Goal: Information Seeking & Learning: Check status

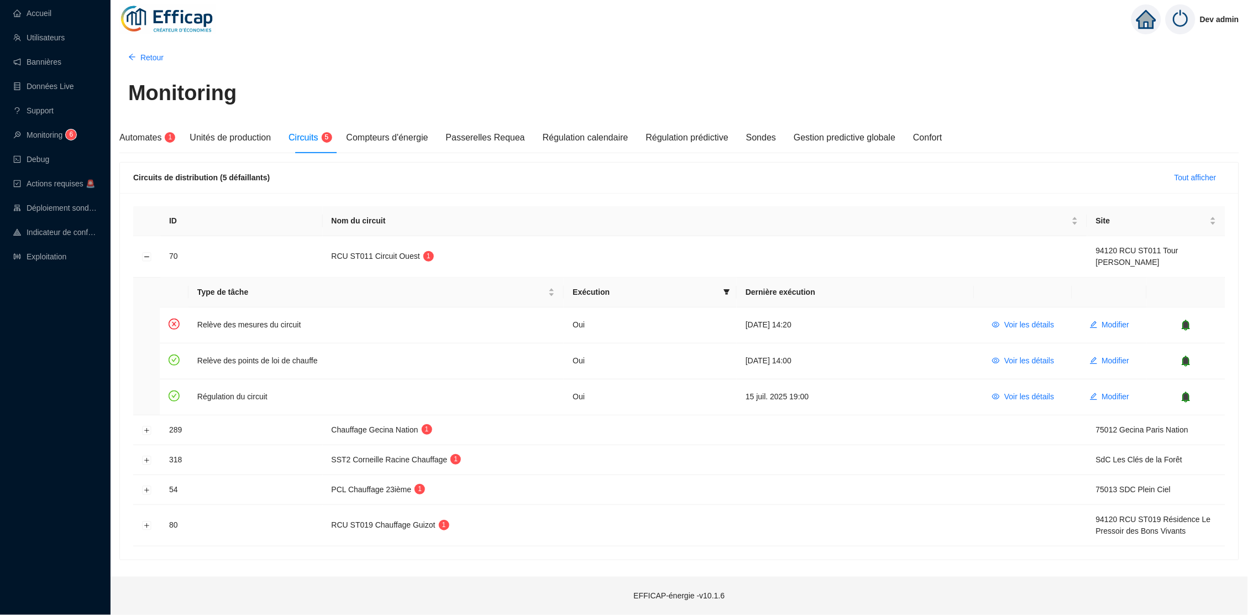
drag, startPoint x: 0, startPoint y: 0, endPoint x: 702, endPoint y: 41, distance: 703.6
click at [697, 42] on div "Retour Monitoring Automates 1 Unités de production Circuits 5 Compteurs d'énerg…" at bounding box center [679, 305] width 1137 height 541
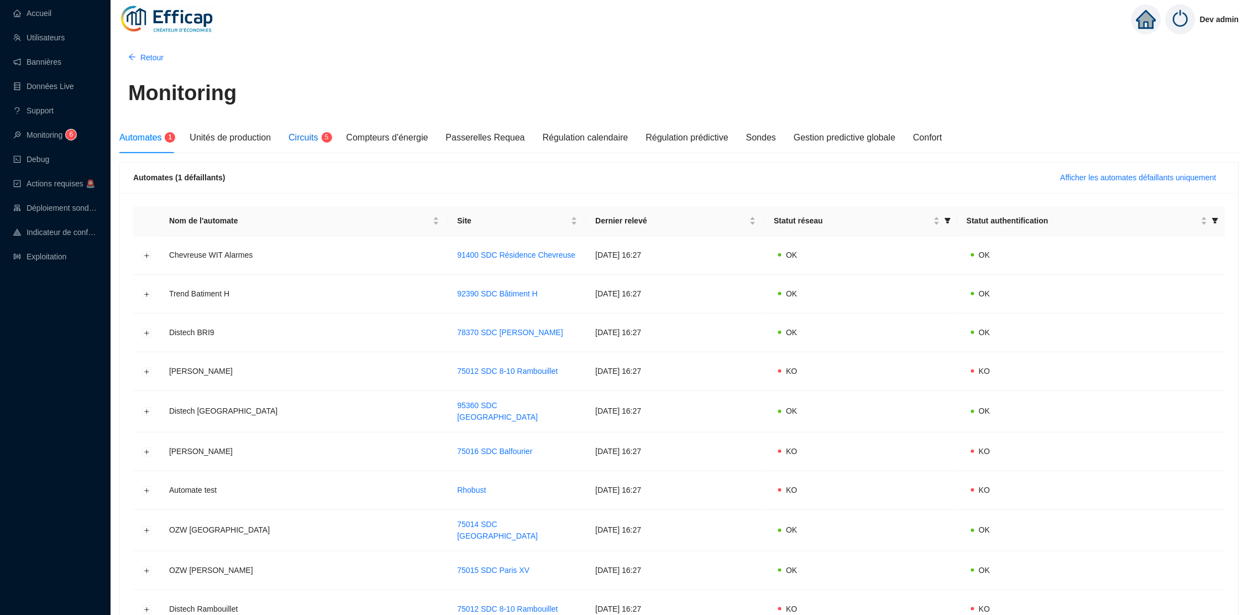
click at [307, 134] on span "Circuits" at bounding box center [302, 137] width 29 height 9
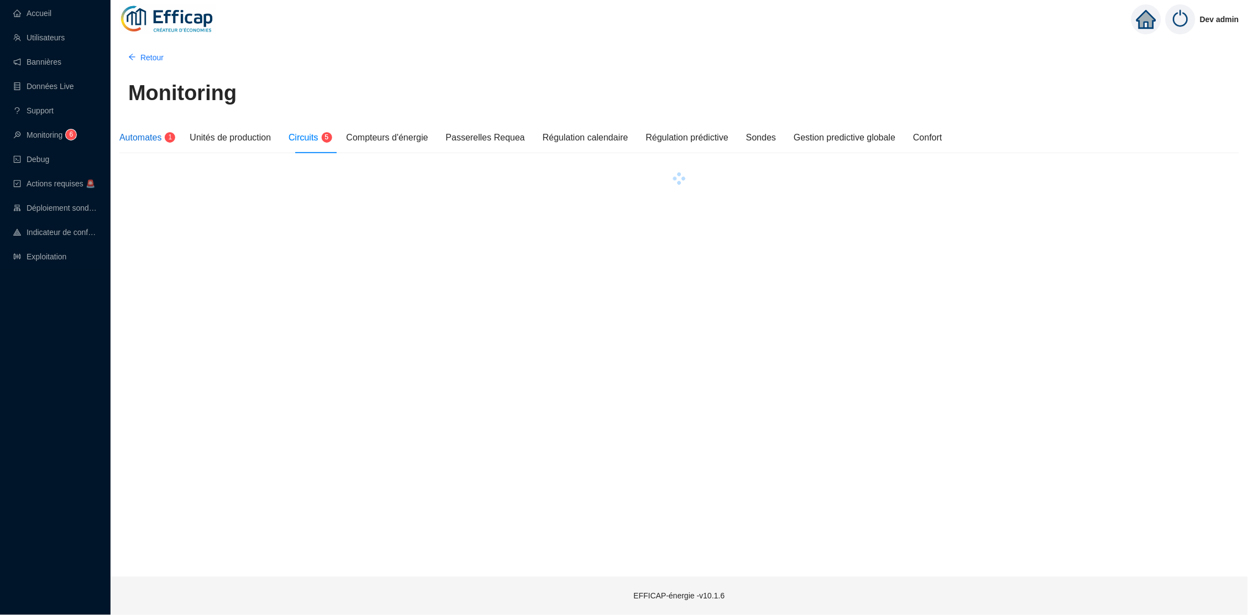
click at [166, 132] on div "Automates 1" at bounding box center [145, 137] width 52 height 13
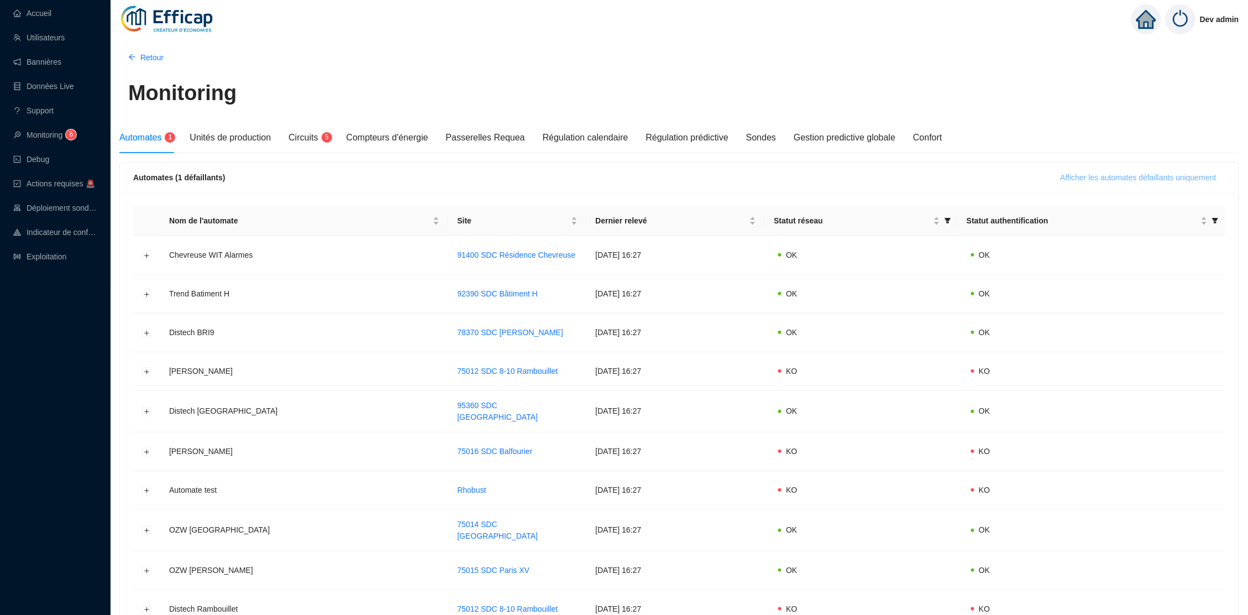
click at [1089, 179] on span "Afficher les automates défaillants uniquement" at bounding box center [1138, 178] width 156 height 12
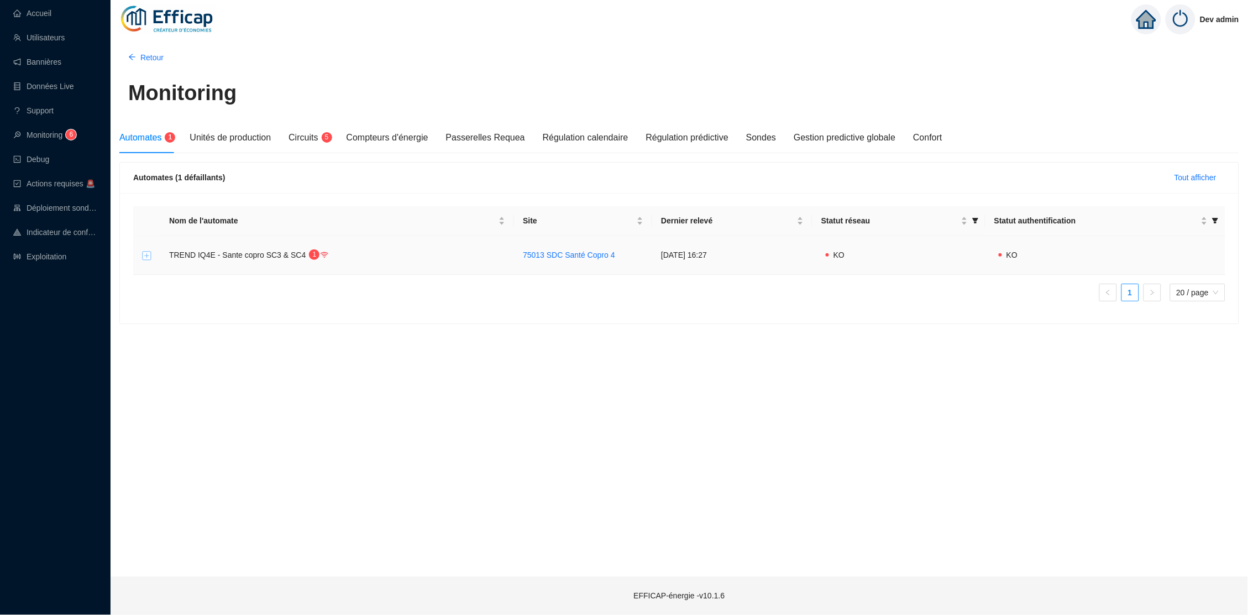
click at [145, 255] on button "Développer la ligne" at bounding box center [147, 255] width 9 height 9
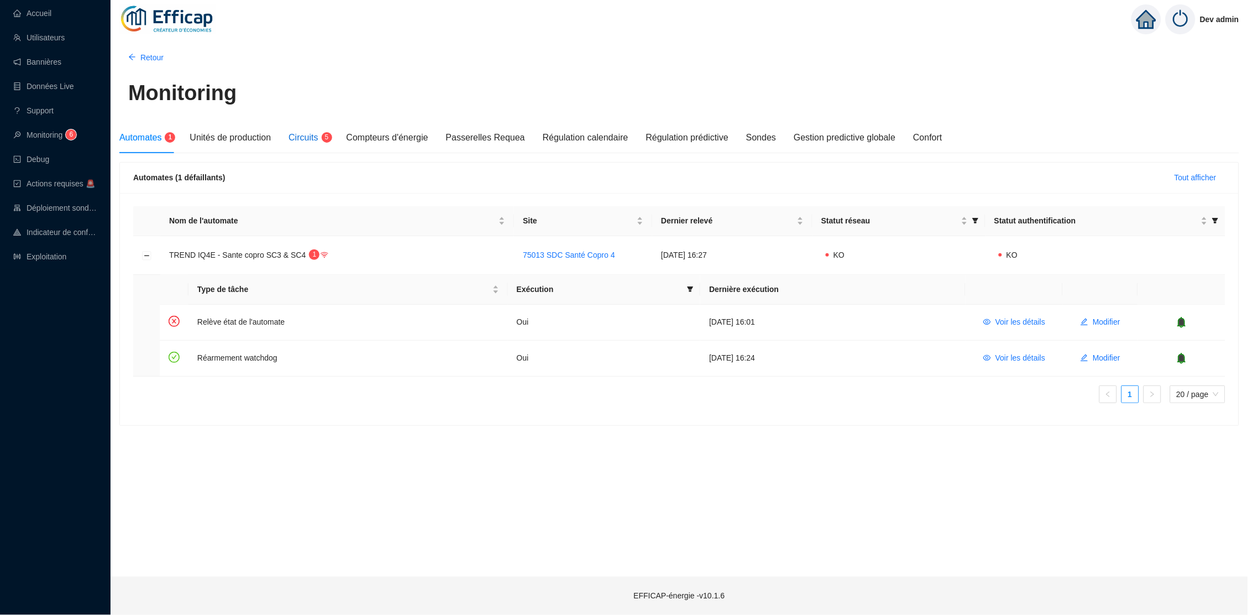
click at [314, 135] on span "Circuits" at bounding box center [302, 137] width 29 height 9
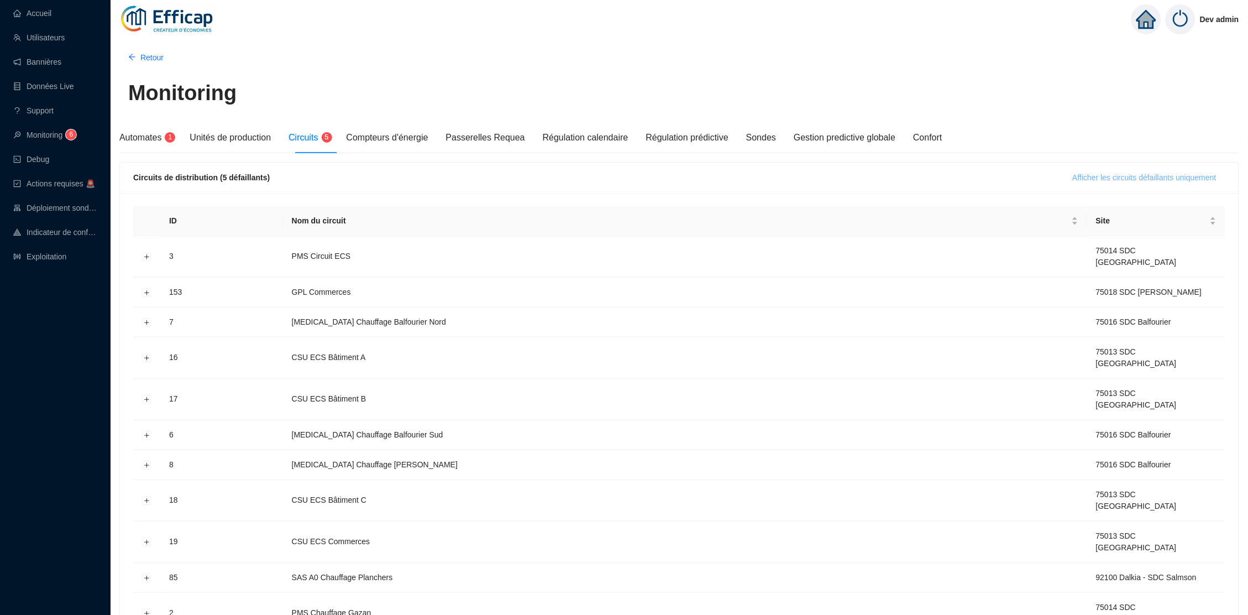
click at [1128, 170] on button "Afficher les circuits défaillants uniquement" at bounding box center [1144, 178] width 161 height 18
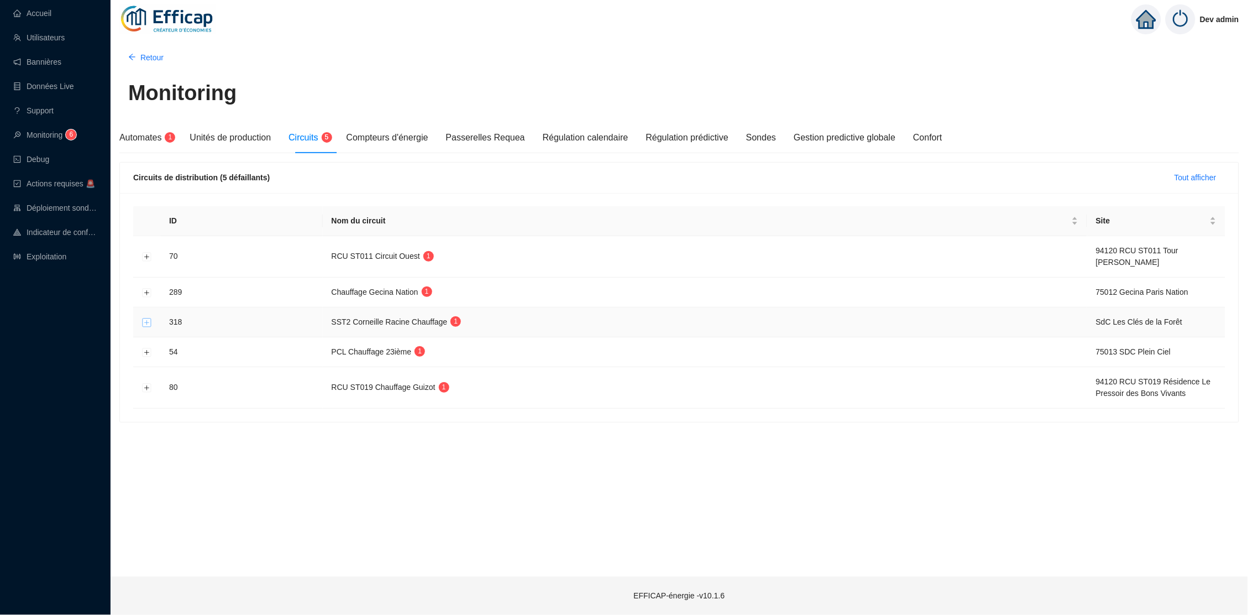
click at [144, 319] on button "Développer la ligne" at bounding box center [147, 322] width 9 height 9
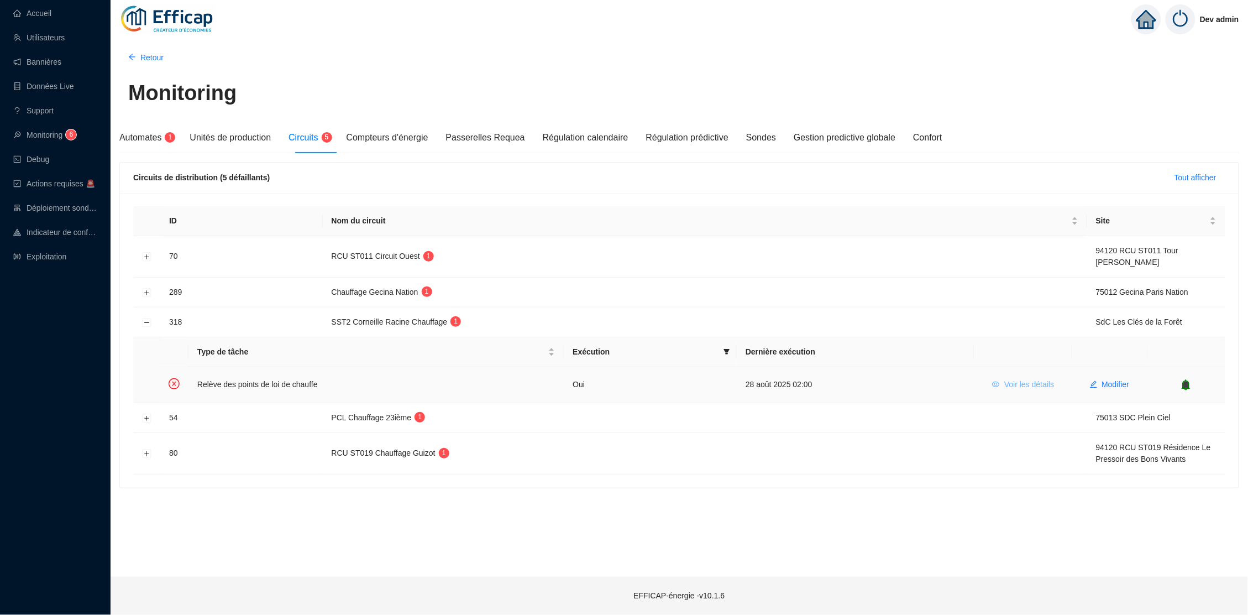
click at [1007, 376] on button "Voir les détails" at bounding box center [1023, 385] width 80 height 18
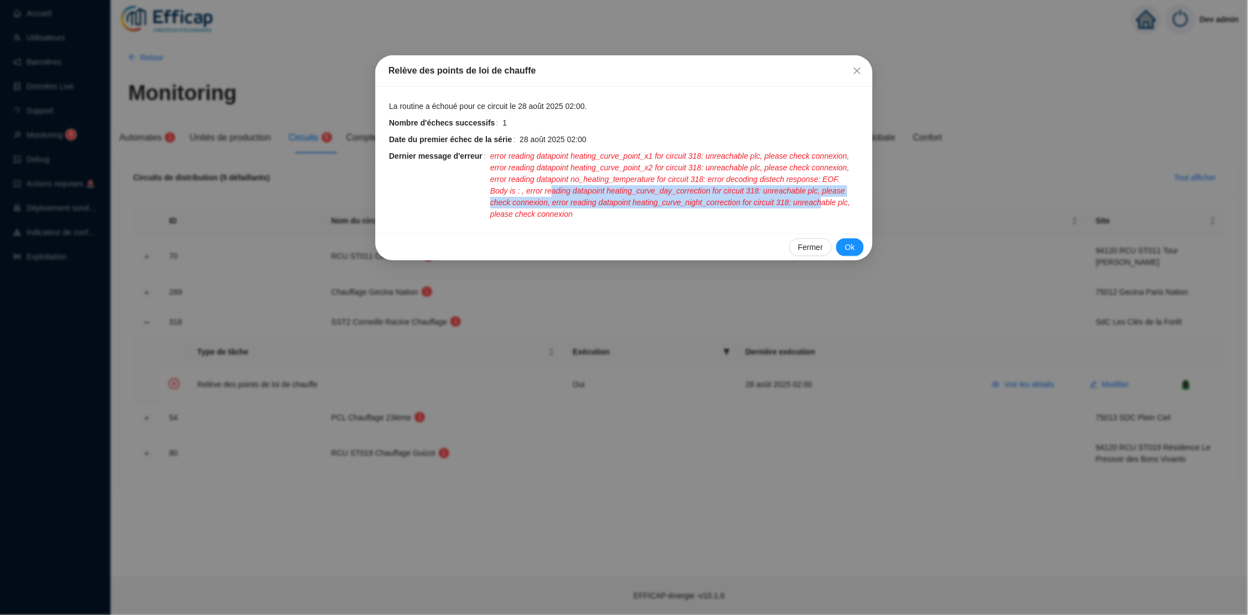
drag, startPoint x: 644, startPoint y: 186, endPoint x: 694, endPoint y: 205, distance: 53.7
click at [694, 205] on span "error reading datapoint heating_curve_point_x1 for circuit 318: unreachable plc…" at bounding box center [674, 185] width 369 height 70
click at [855, 74] on icon "close" at bounding box center [857, 70] width 9 height 9
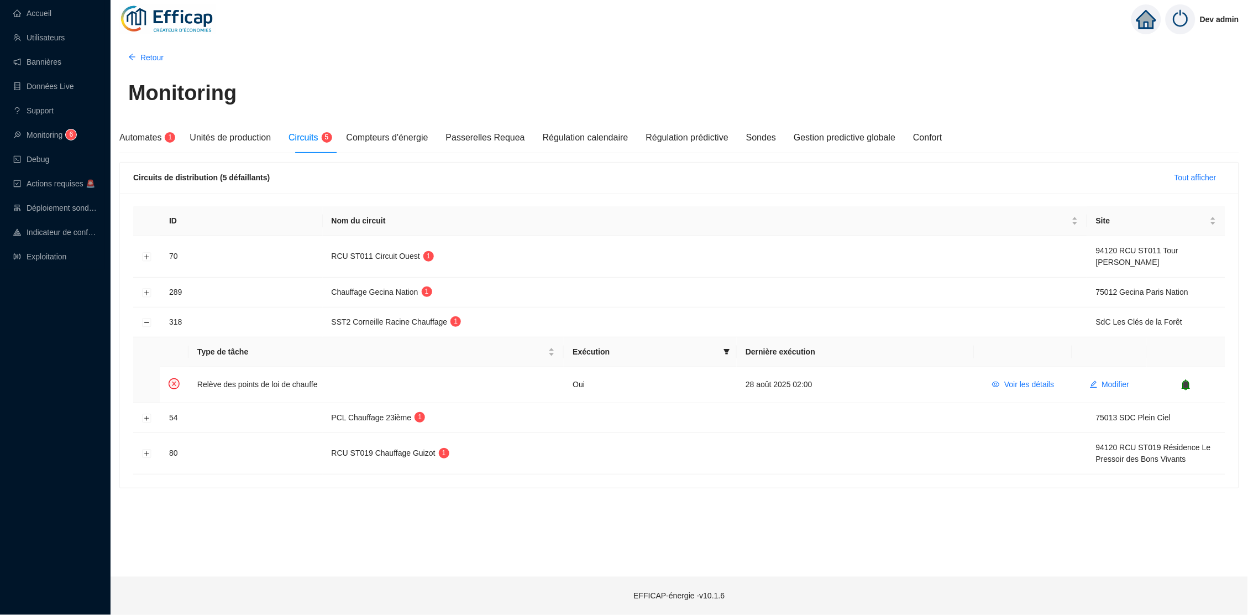
click at [143, 321] on button "Réduire la ligne" at bounding box center [147, 322] width 9 height 9
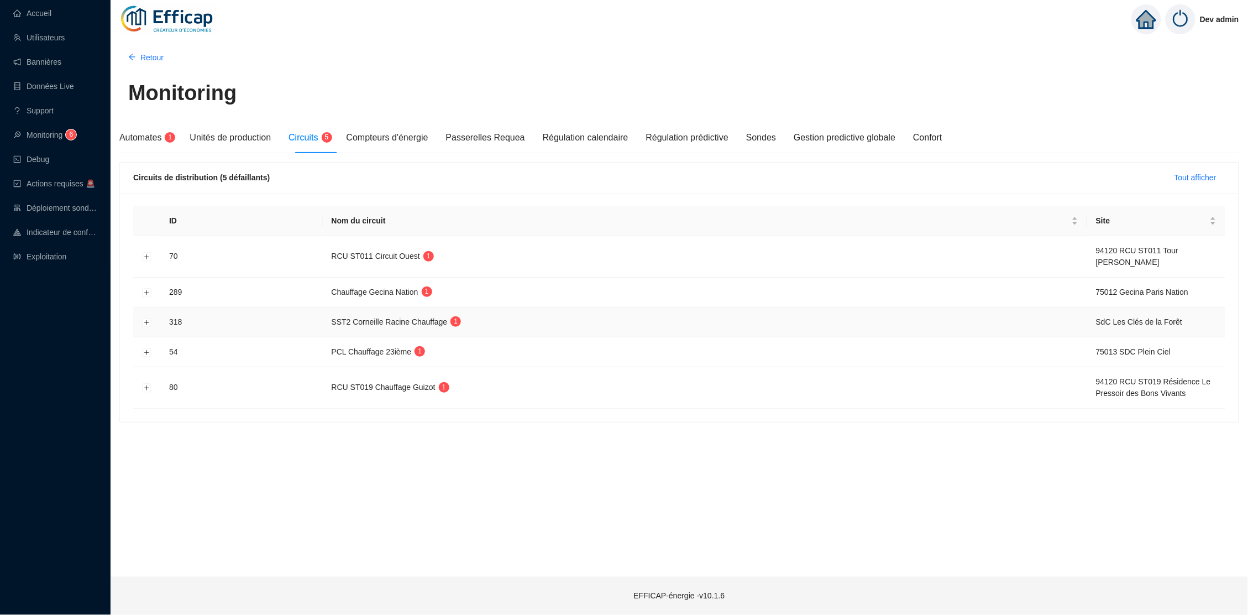
click at [143, 321] on button "Développer la ligne" at bounding box center [147, 322] width 9 height 9
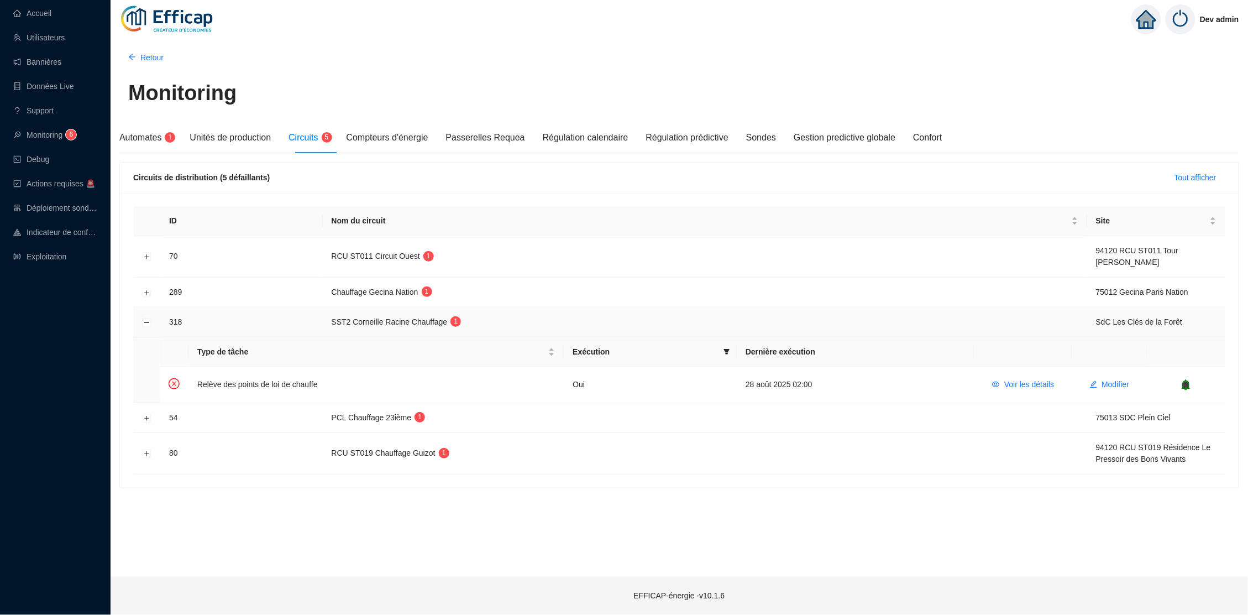
click at [143, 321] on button "Réduire la ligne" at bounding box center [147, 322] width 9 height 9
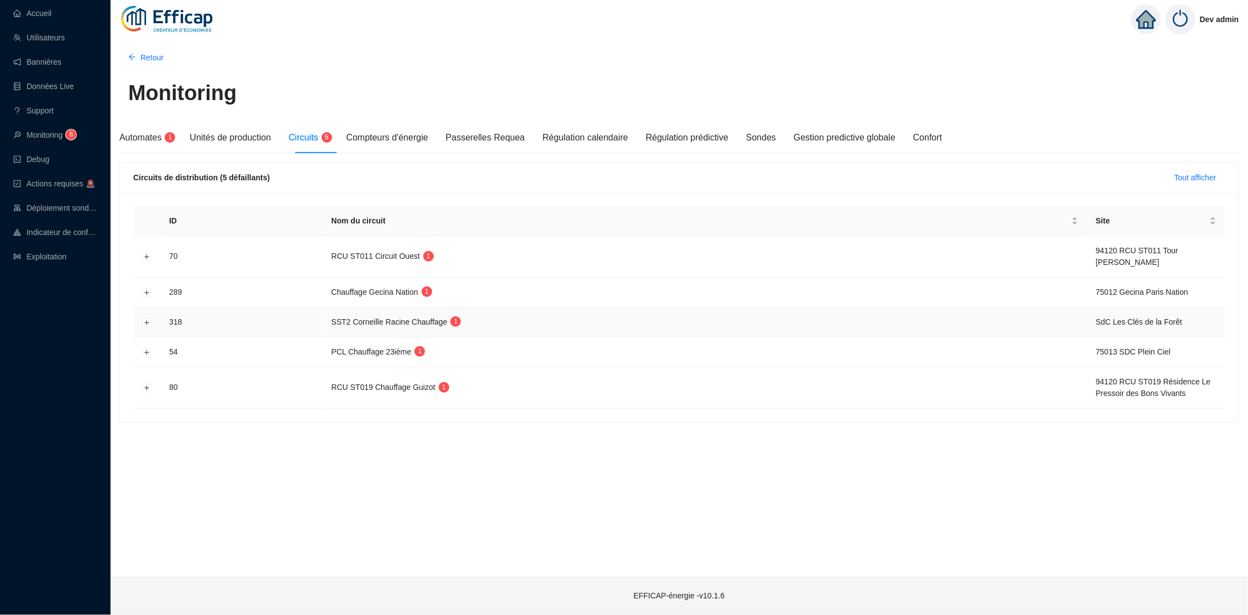
click at [143, 321] on button "Développer la ligne" at bounding box center [147, 322] width 9 height 9
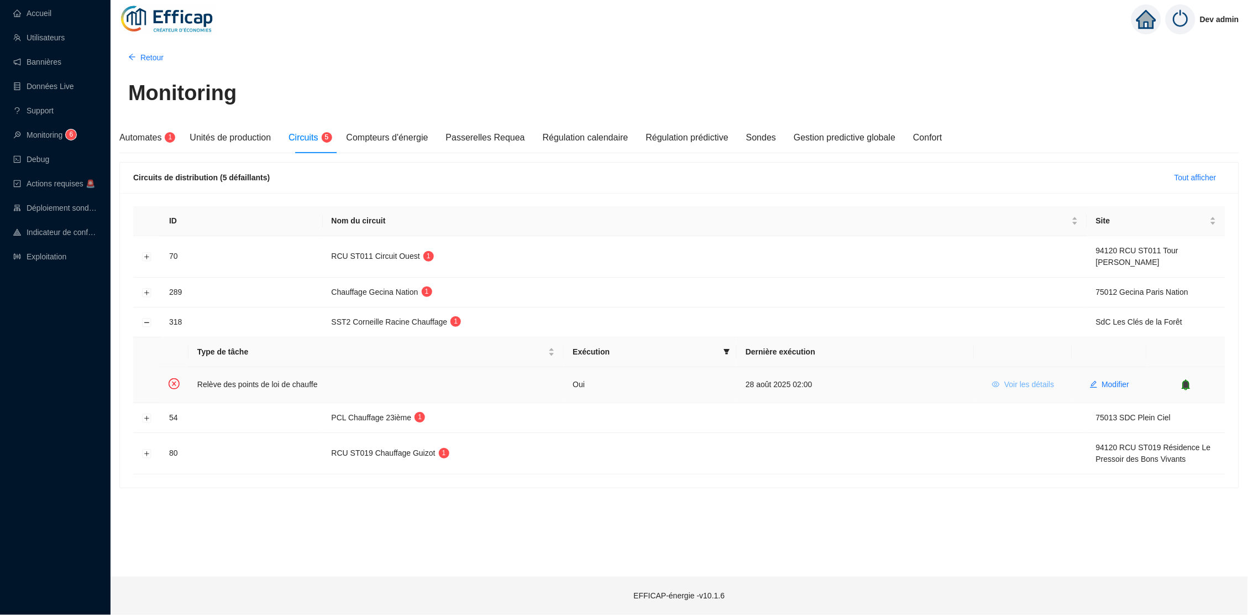
click at [1028, 381] on span "Voir les détails" at bounding box center [1029, 385] width 50 height 12
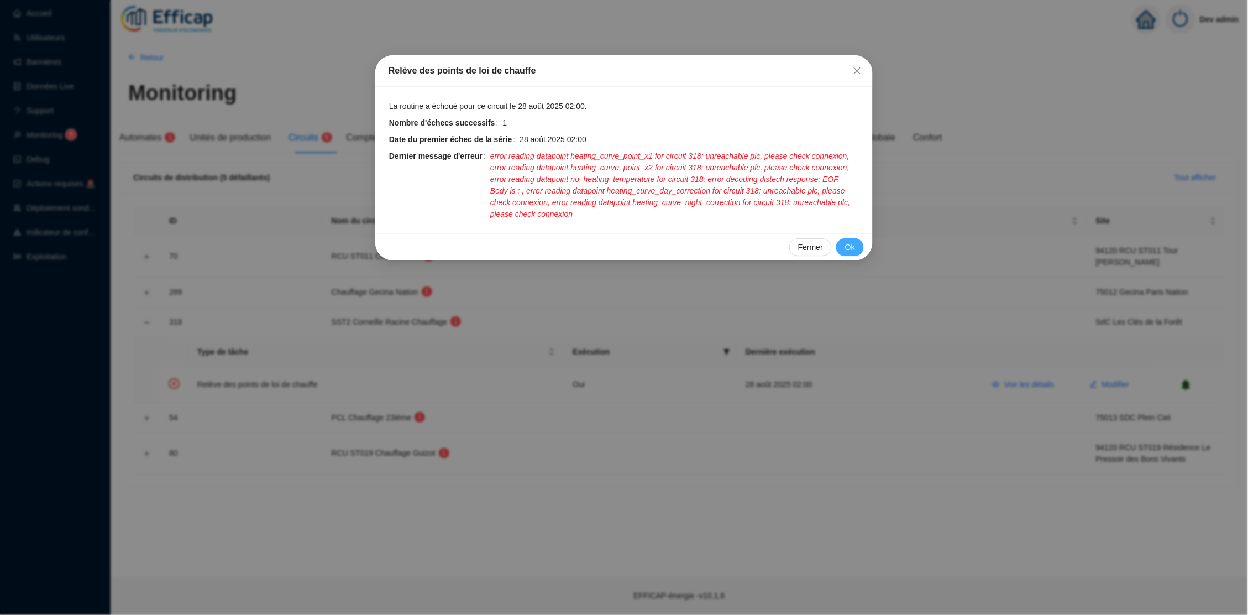
click at [841, 244] on button "Ok" at bounding box center [850, 247] width 28 height 18
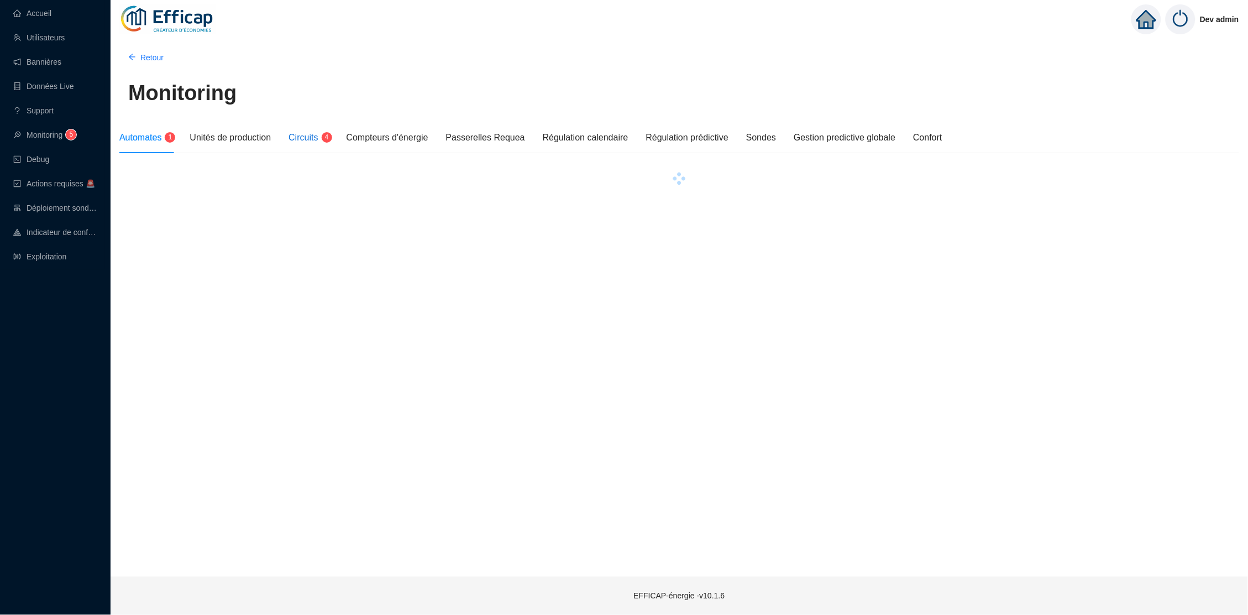
click at [318, 133] on span "Circuits" at bounding box center [302, 137] width 29 height 9
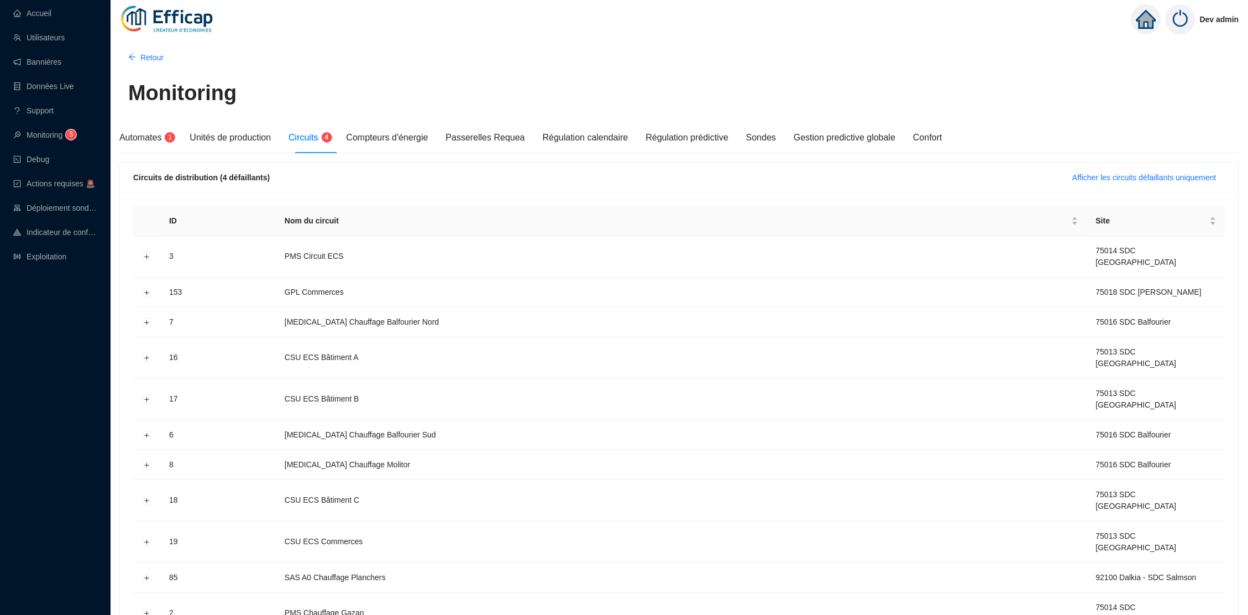
click at [1099, 165] on div "Circuits de distribution (4 défaillants) Afficher les circuits défaillants uniq…" at bounding box center [679, 177] width 1118 height 31
click at [1099, 175] on span "Afficher les circuits défaillants uniquement" at bounding box center [1145, 178] width 144 height 12
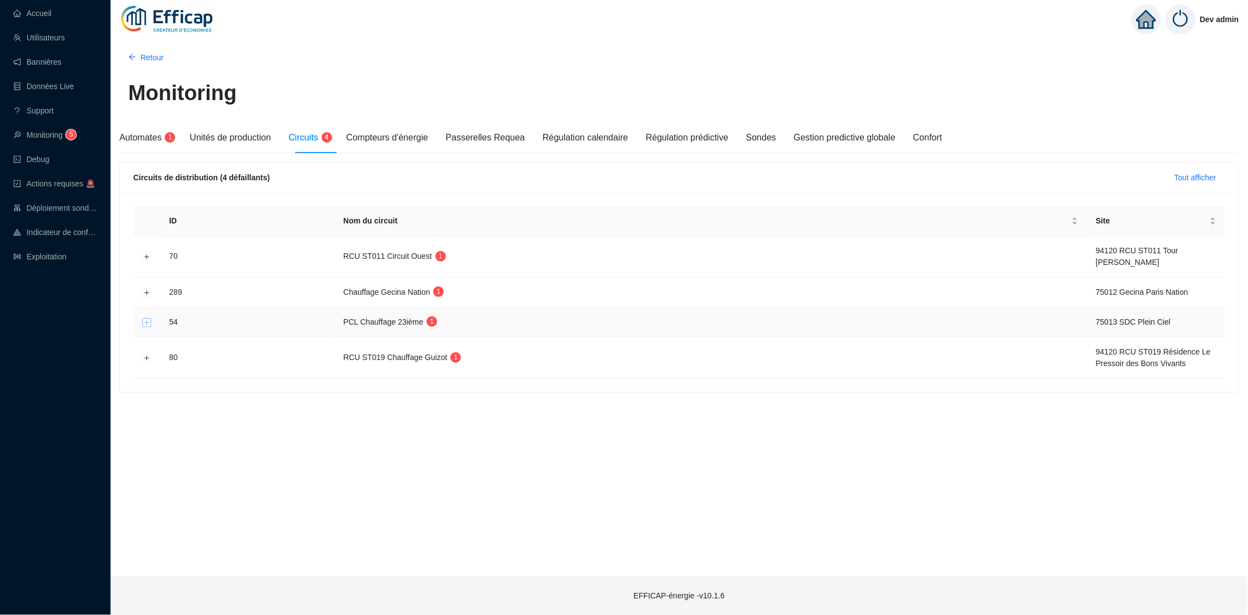
click at [148, 322] on button "Développer la ligne" at bounding box center [147, 322] width 9 height 9
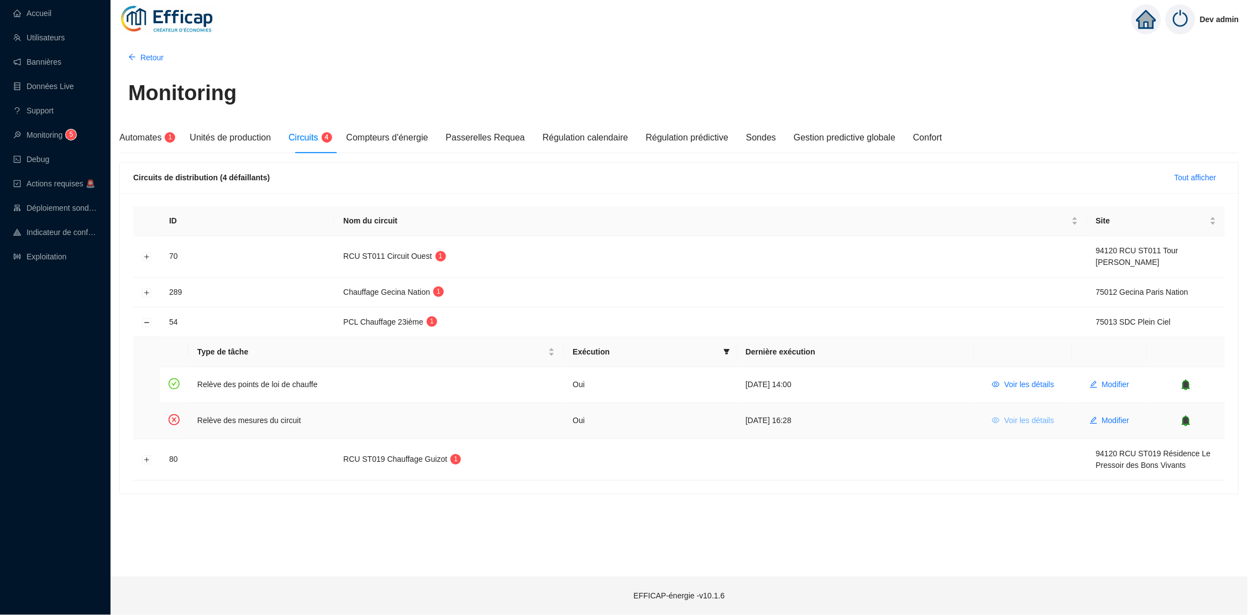
click at [1028, 418] on span "Voir les détails" at bounding box center [1029, 420] width 50 height 12
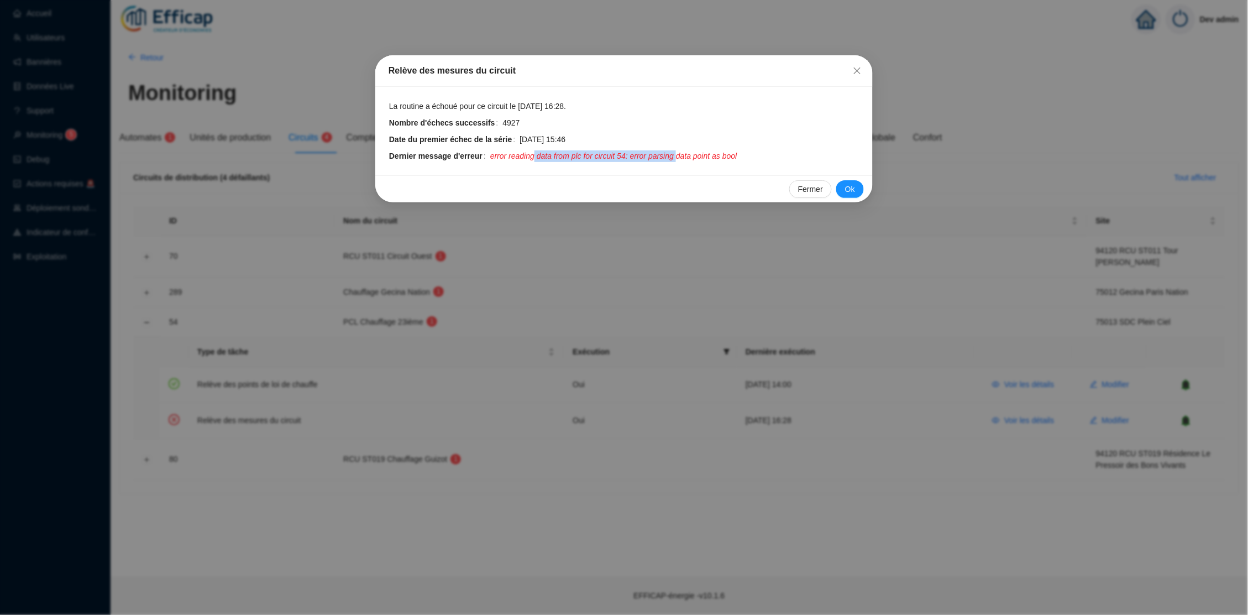
drag, startPoint x: 540, startPoint y: 156, endPoint x: 697, endPoint y: 156, distance: 157.5
click at [697, 156] on span "error reading data from plc for circuit 54: error parsing data point as bool" at bounding box center [613, 156] width 247 height 12
drag, startPoint x: 757, startPoint y: 154, endPoint x: 570, endPoint y: 154, distance: 187.3
click at [570, 154] on span "error reading data from plc for circuit 54: error parsing data point as bool" at bounding box center [613, 156] width 247 height 12
click at [856, 75] on button "Close" at bounding box center [857, 71] width 18 height 18
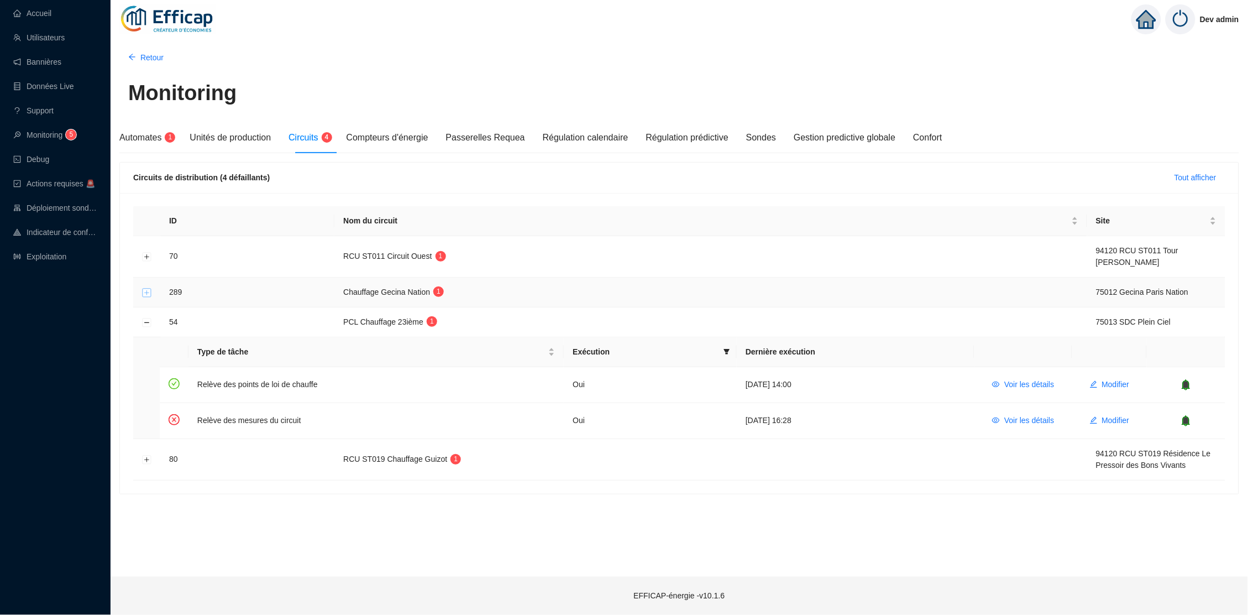
click at [145, 291] on button "Développer la ligne" at bounding box center [147, 292] width 9 height 9
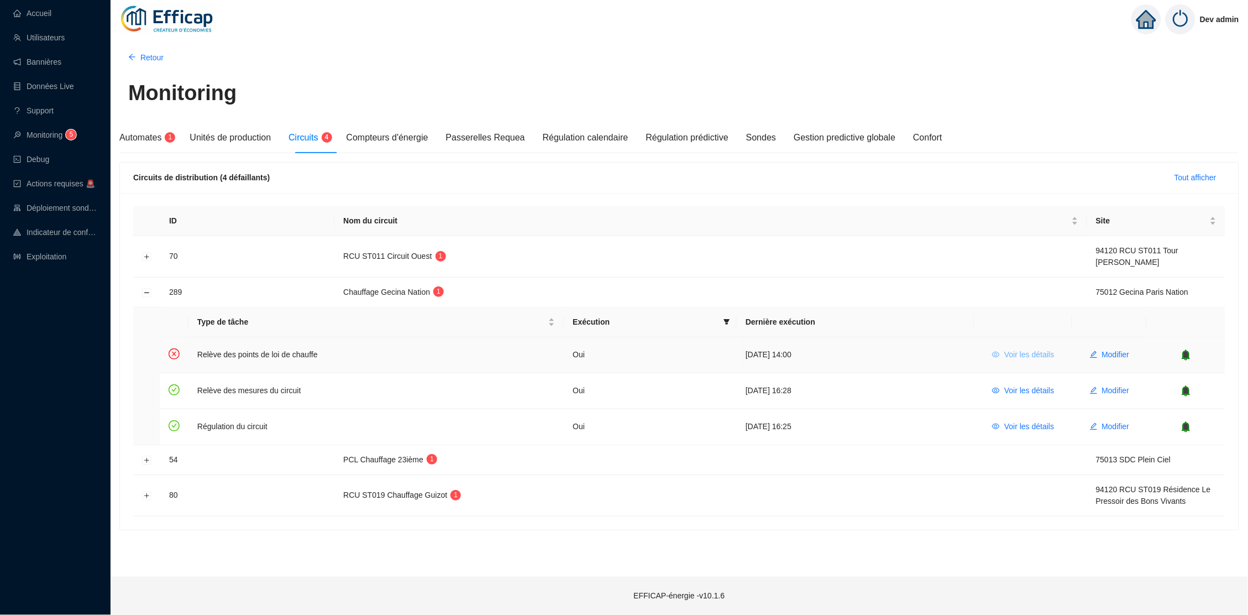
click at [1044, 355] on span "Voir les détails" at bounding box center [1029, 355] width 50 height 12
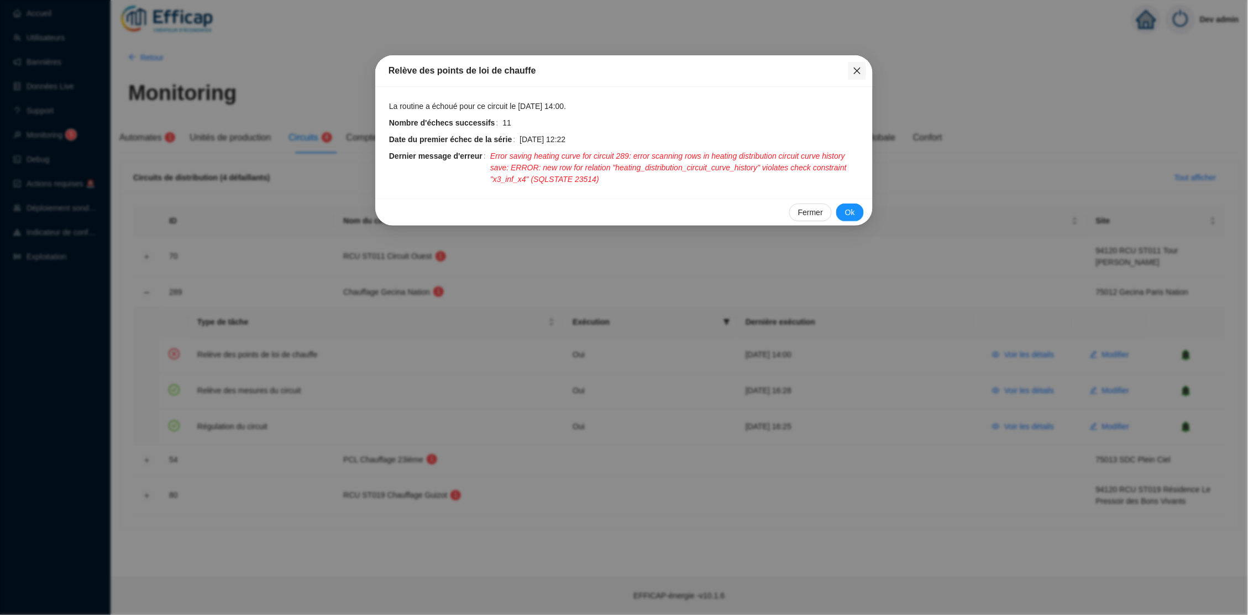
click at [860, 72] on icon "close" at bounding box center [857, 70] width 9 height 9
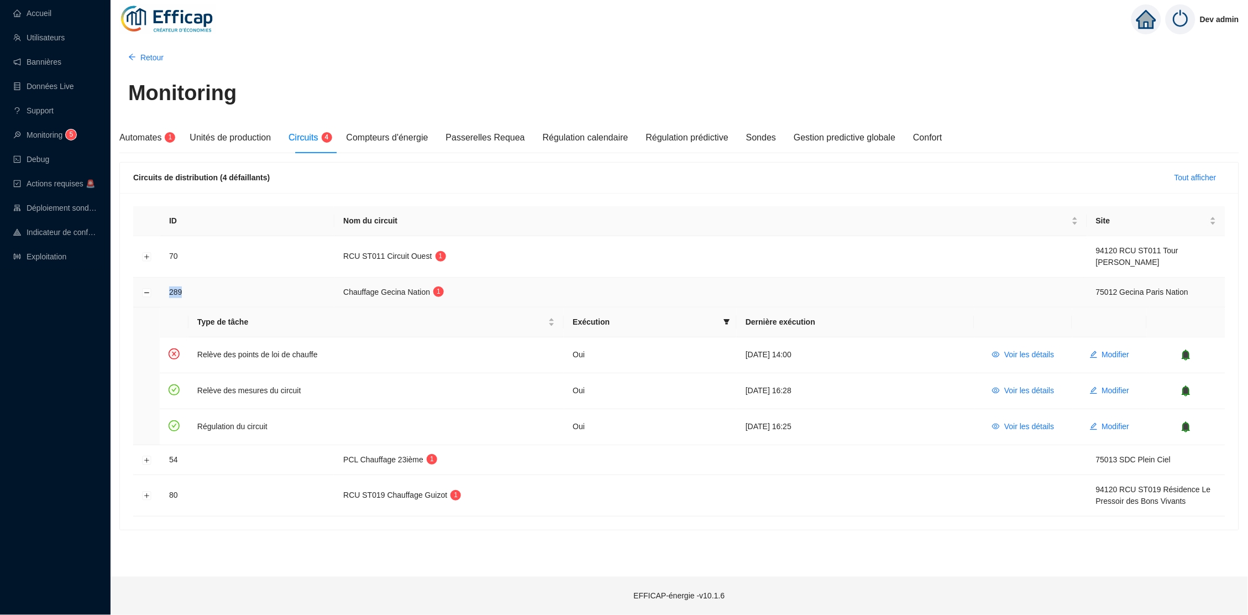
drag, startPoint x: 190, startPoint y: 290, endPoint x: 160, endPoint y: 290, distance: 29.8
click at [160, 290] on td "289" at bounding box center [247, 292] width 174 height 30
drag, startPoint x: 186, startPoint y: 496, endPoint x: 168, endPoint y: 496, distance: 18.2
click at [168, 496] on td "80" at bounding box center [247, 495] width 174 height 41
copy td "80"
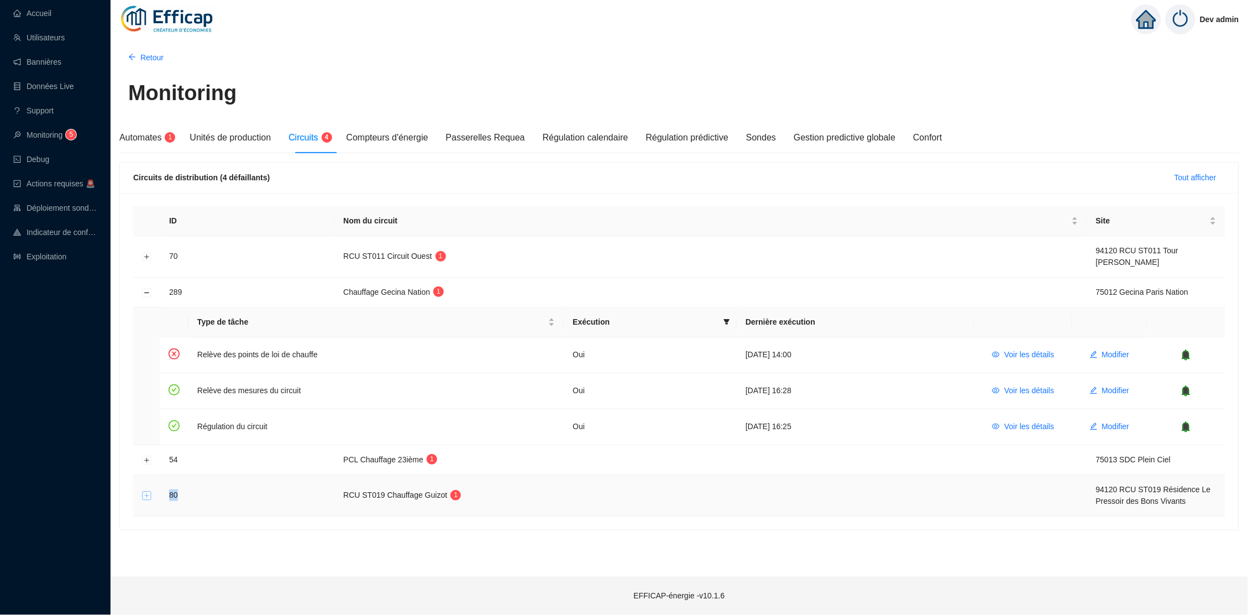
click at [143, 491] on button "Développer la ligne" at bounding box center [147, 495] width 9 height 9
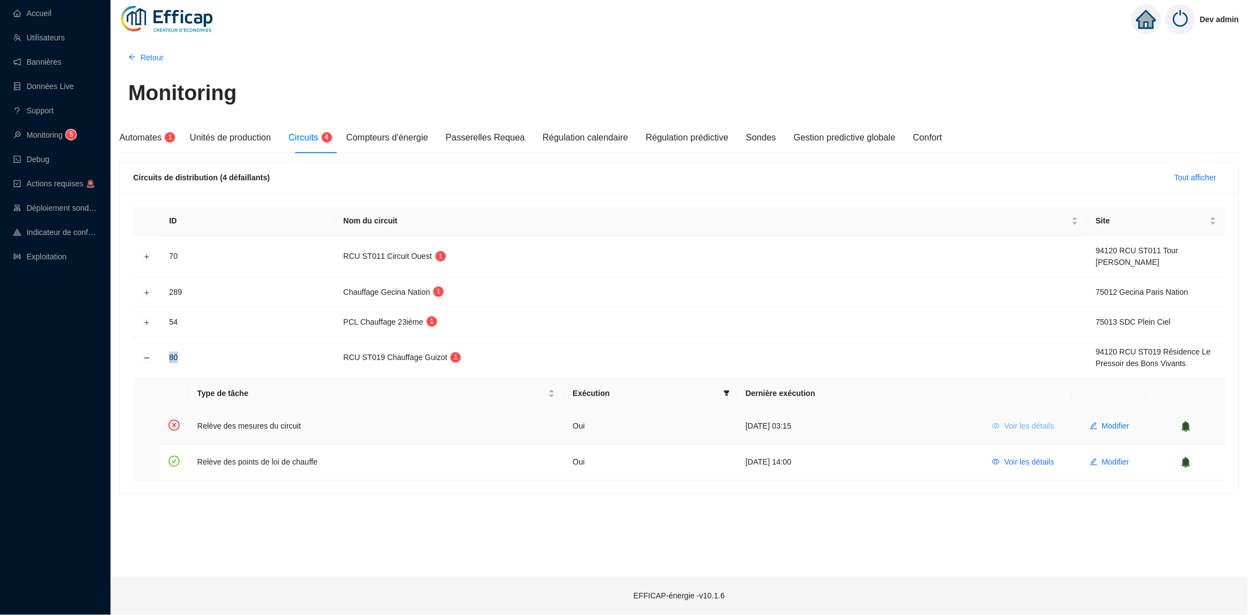
click at [1006, 421] on span "Voir les détails" at bounding box center [1029, 426] width 50 height 12
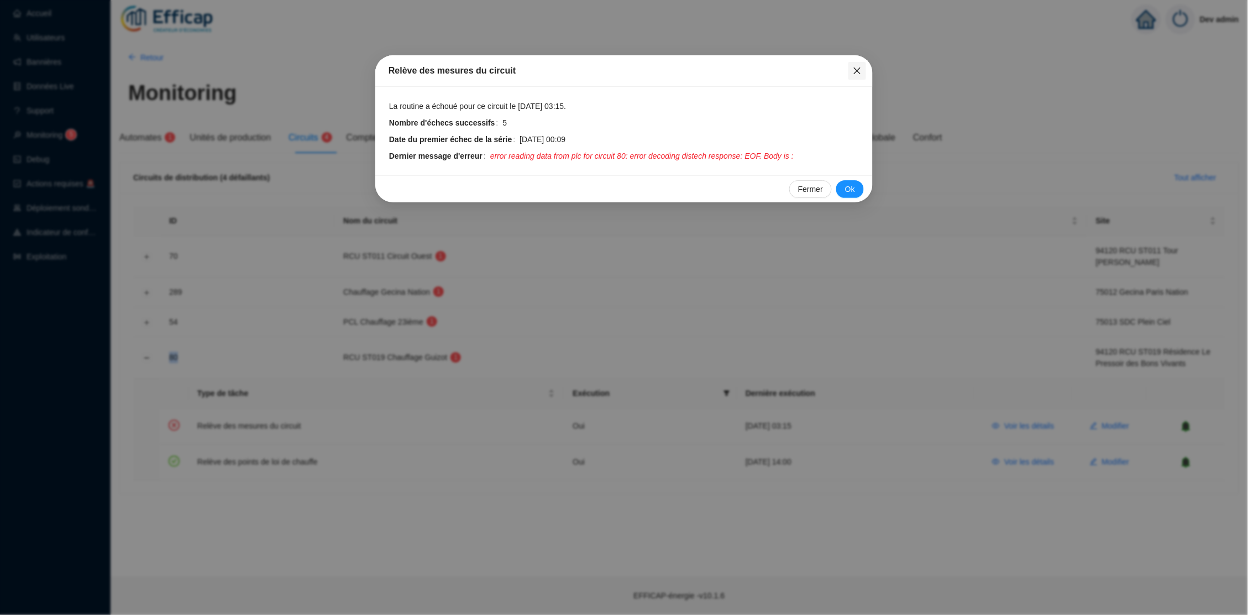
click at [853, 71] on icon "close" at bounding box center [857, 70] width 9 height 9
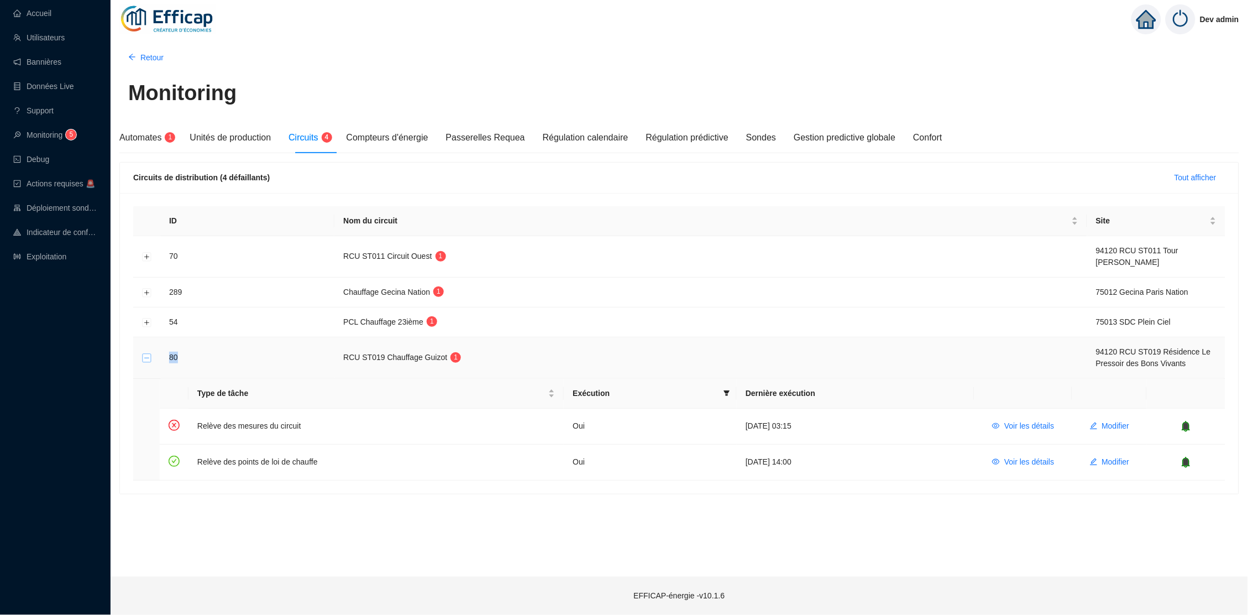
click at [148, 355] on button "Réduire la ligne" at bounding box center [147, 358] width 9 height 9
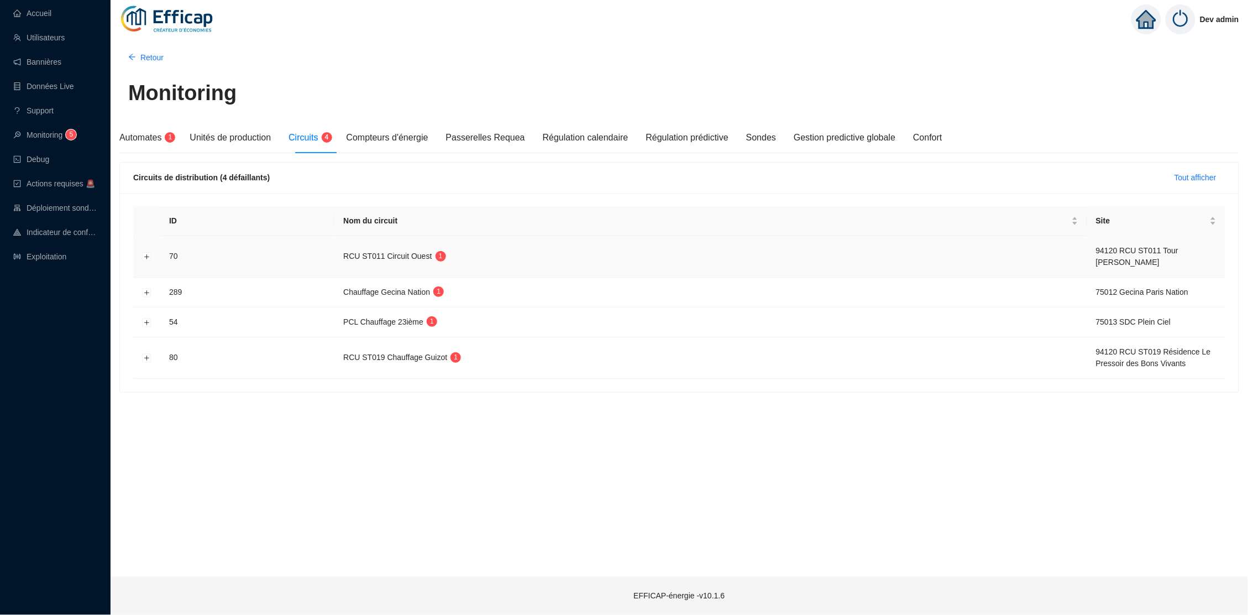
click at [146, 262] on td at bounding box center [146, 256] width 27 height 41
click at [144, 288] on button "Développer la ligne" at bounding box center [147, 292] width 9 height 9
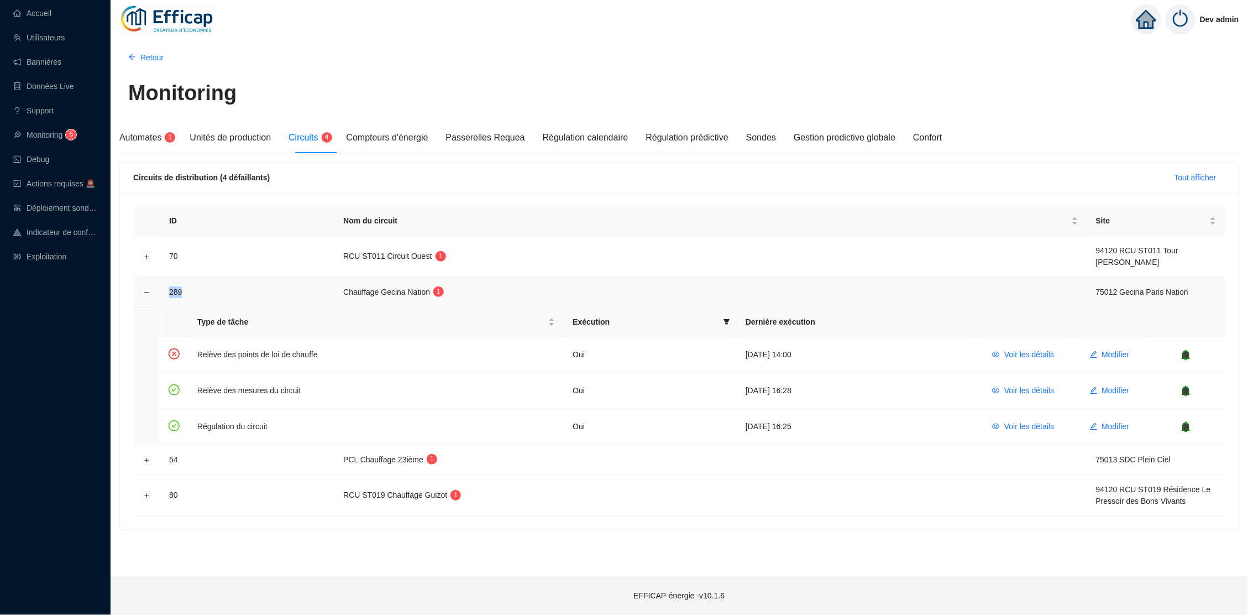
drag, startPoint x: 195, startPoint y: 287, endPoint x: 162, endPoint y: 287, distance: 32.1
click at [162, 287] on td "289" at bounding box center [247, 292] width 174 height 30
copy td "289"
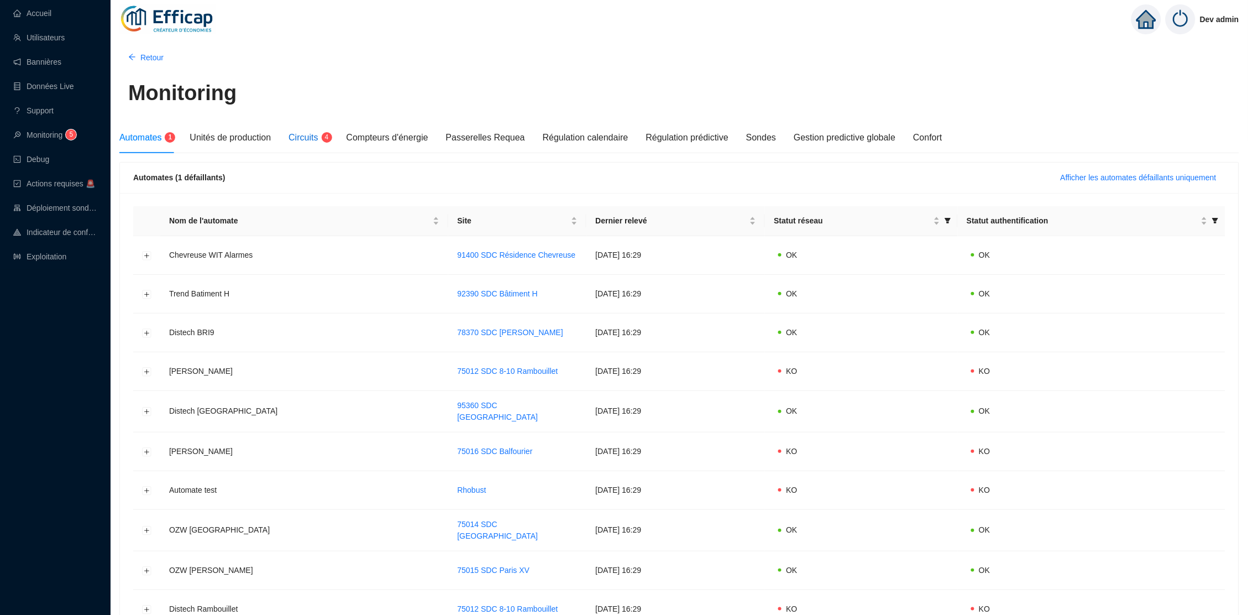
click at [304, 133] on span "Circuits" at bounding box center [302, 137] width 29 height 9
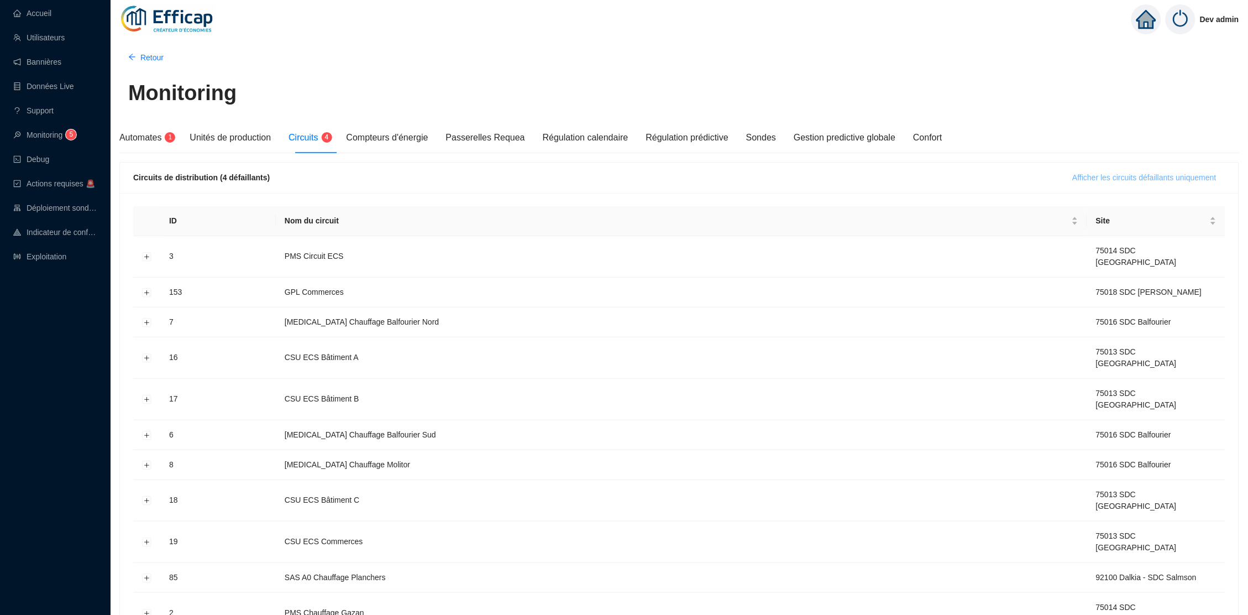
click at [1119, 179] on span "Afficher les circuits défaillants uniquement" at bounding box center [1145, 178] width 144 height 12
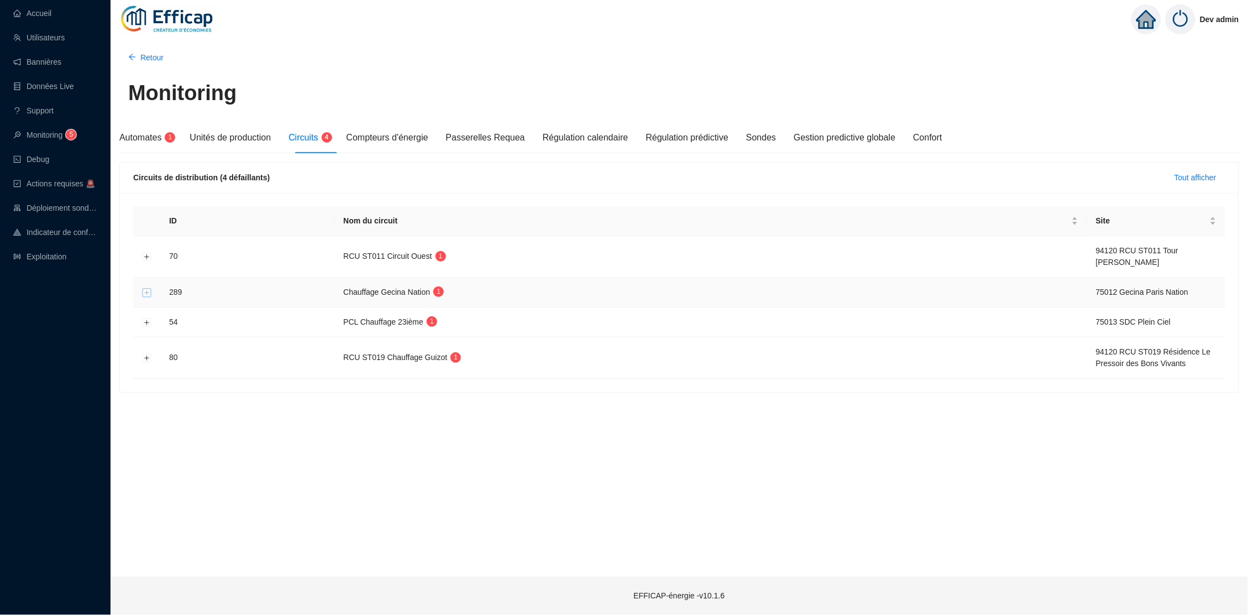
click at [146, 288] on button "Développer la ligne" at bounding box center [147, 292] width 9 height 9
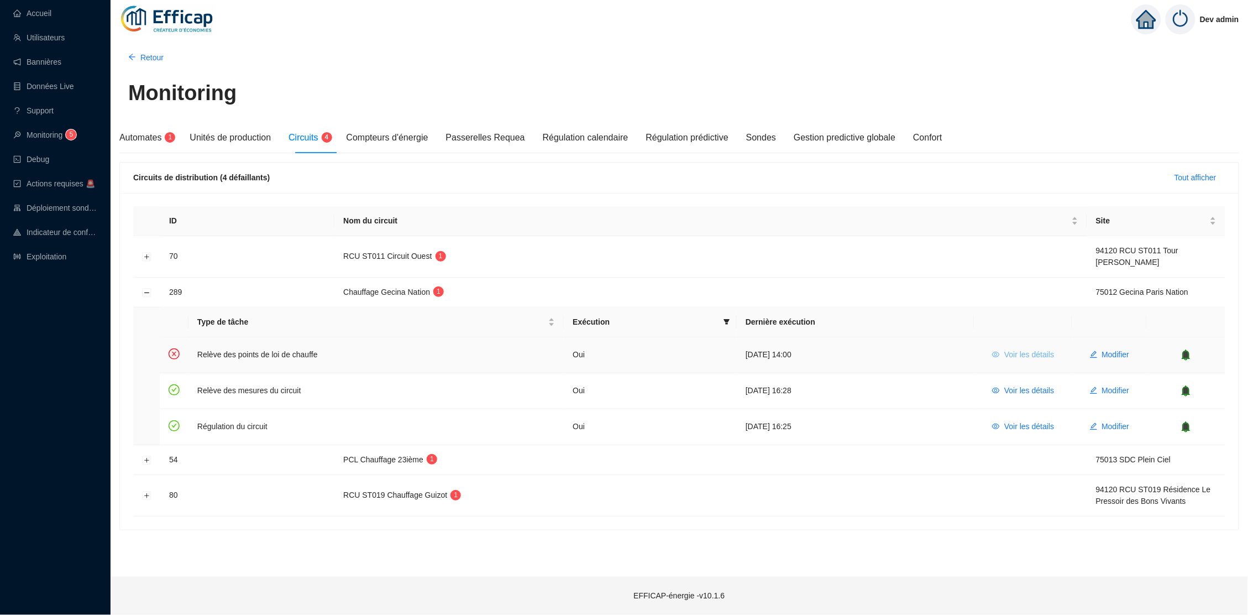
click at [1029, 350] on span "Voir les détails" at bounding box center [1029, 355] width 50 height 12
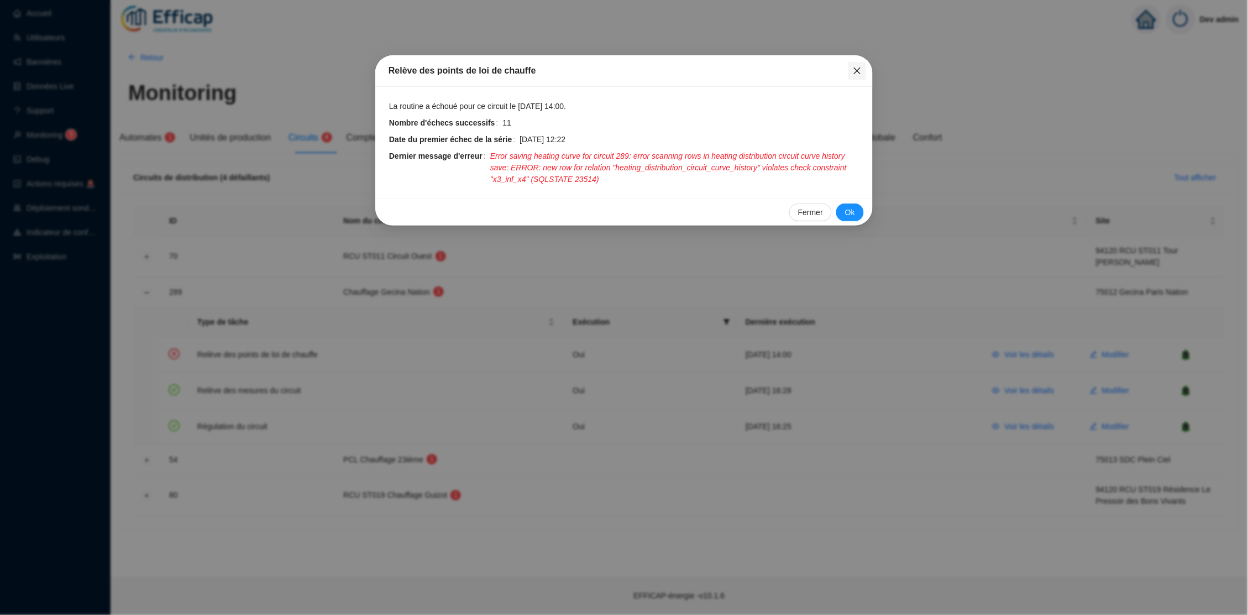
click at [860, 67] on icon "close" at bounding box center [857, 70] width 9 height 9
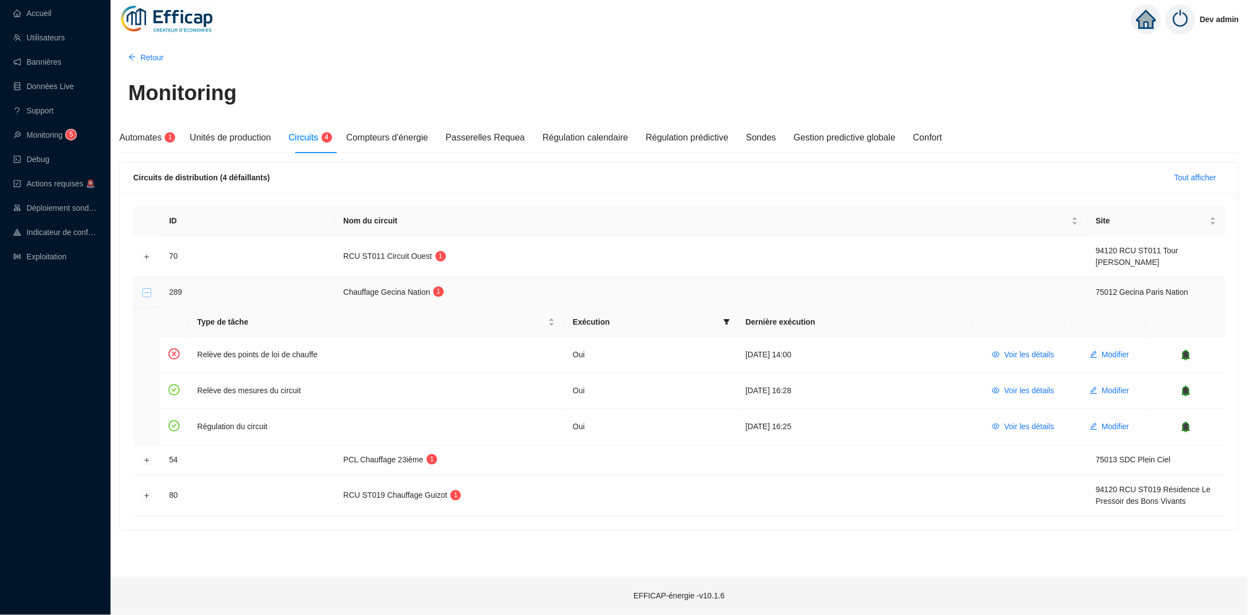
click at [146, 290] on button "Réduire la ligne" at bounding box center [147, 292] width 9 height 9
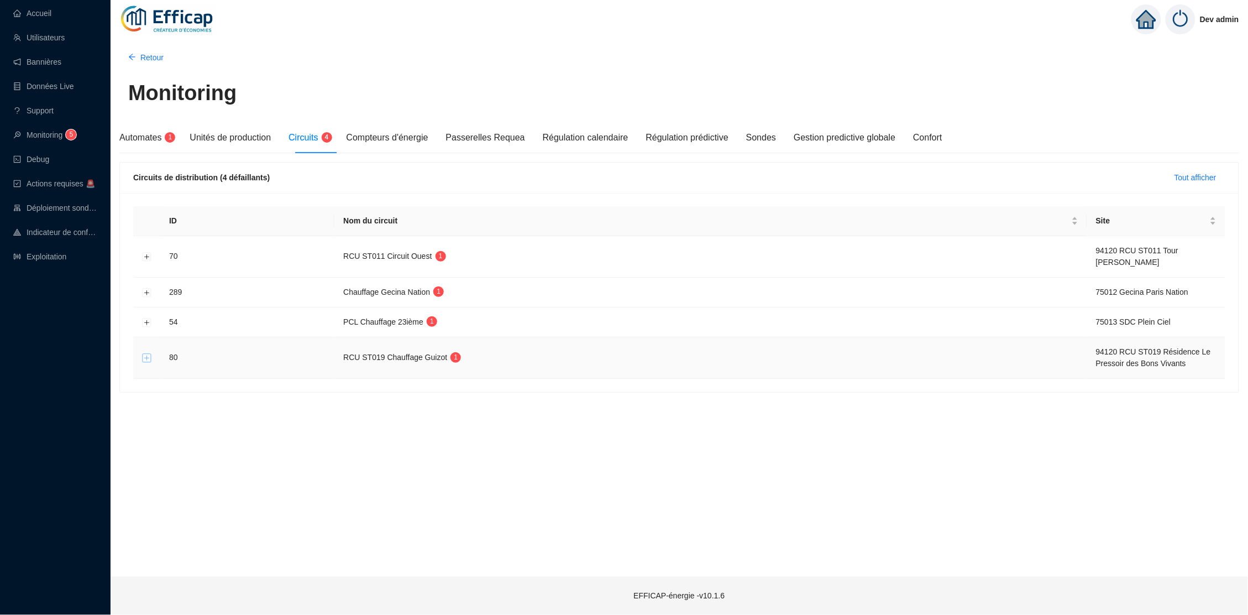
click at [143, 355] on button "Développer la ligne" at bounding box center [147, 358] width 9 height 9
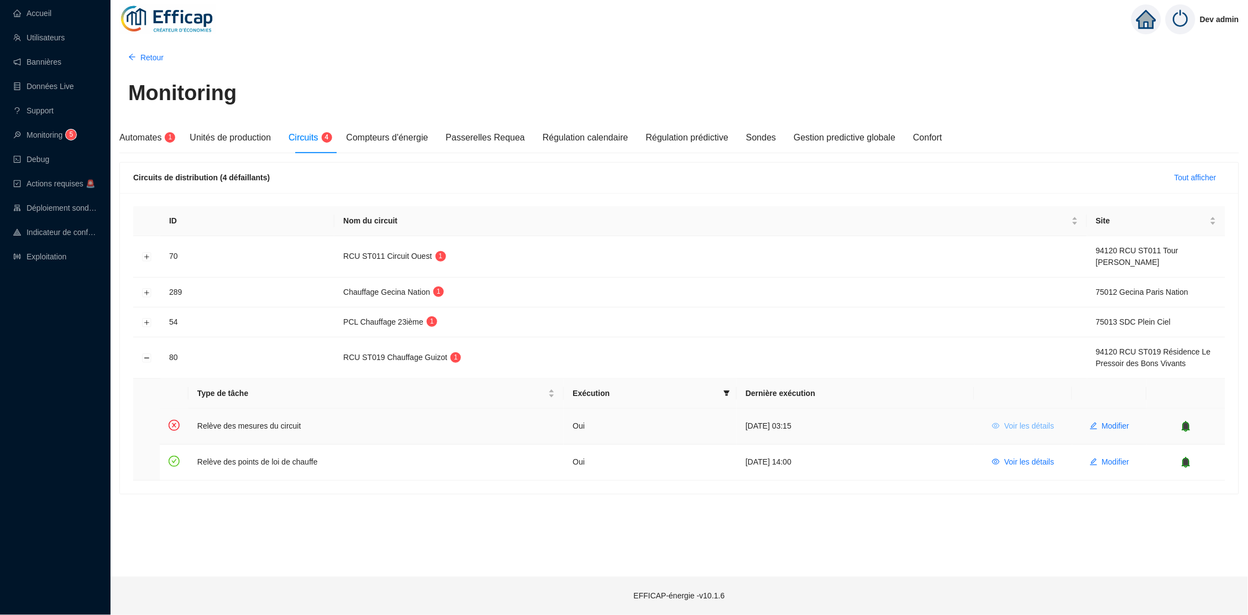
click at [1037, 420] on span "Voir les détails" at bounding box center [1029, 426] width 50 height 12
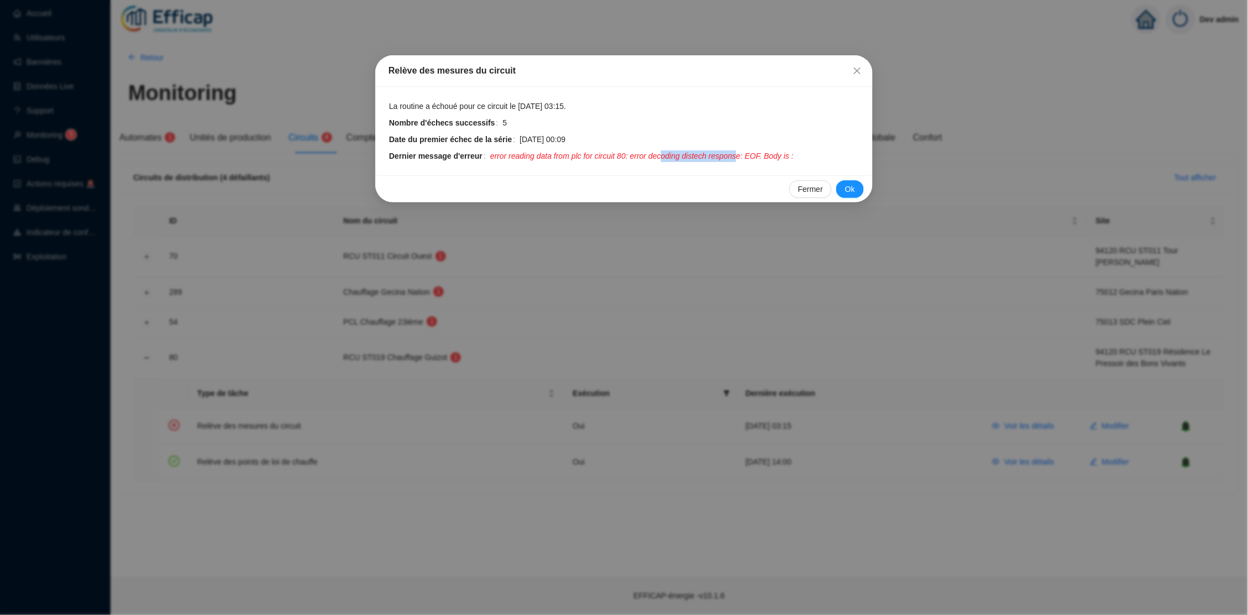
drag, startPoint x: 681, startPoint y: 153, endPoint x: 760, endPoint y: 153, distance: 79.6
click at [761, 153] on span "error reading data from plc for circuit 80: error decoding distech response: EO…" at bounding box center [641, 156] width 303 height 12
click at [856, 68] on icon "close" at bounding box center [857, 70] width 9 height 9
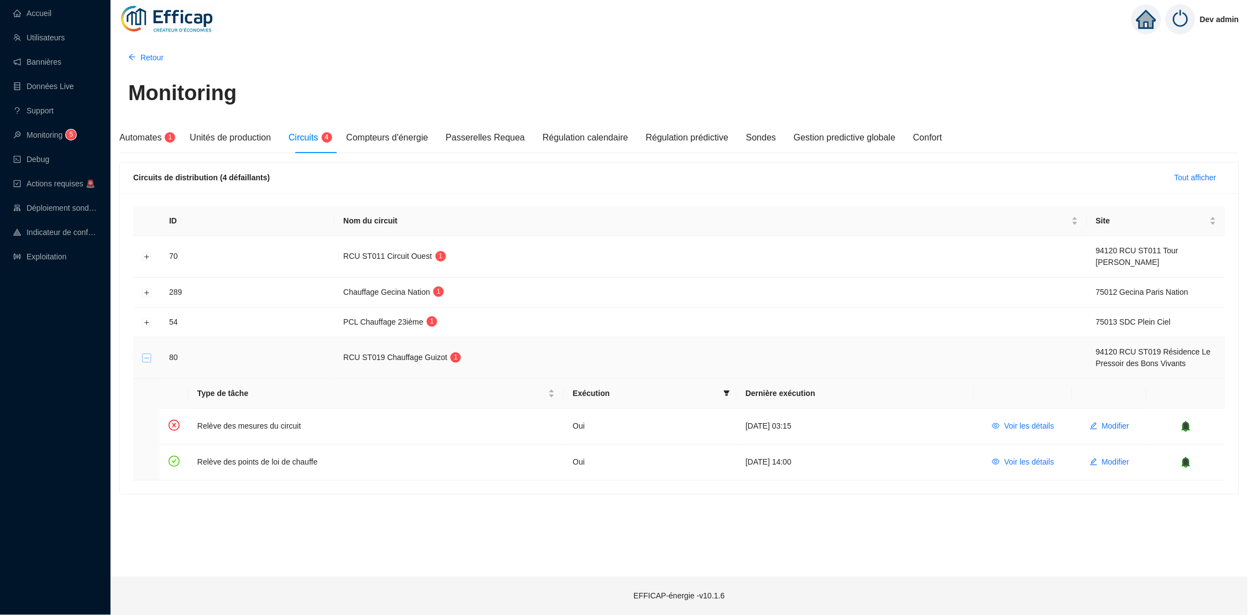
click at [145, 354] on button "Réduire la ligne" at bounding box center [147, 358] width 9 height 9
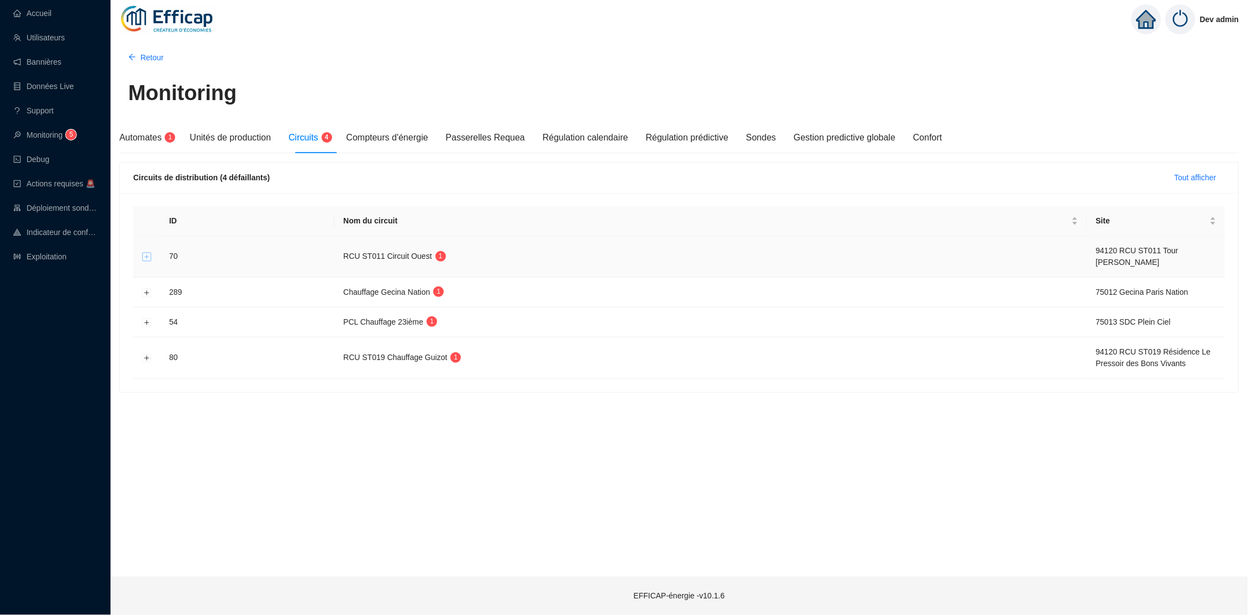
click at [151, 253] on button "Développer la ligne" at bounding box center [147, 257] width 9 height 9
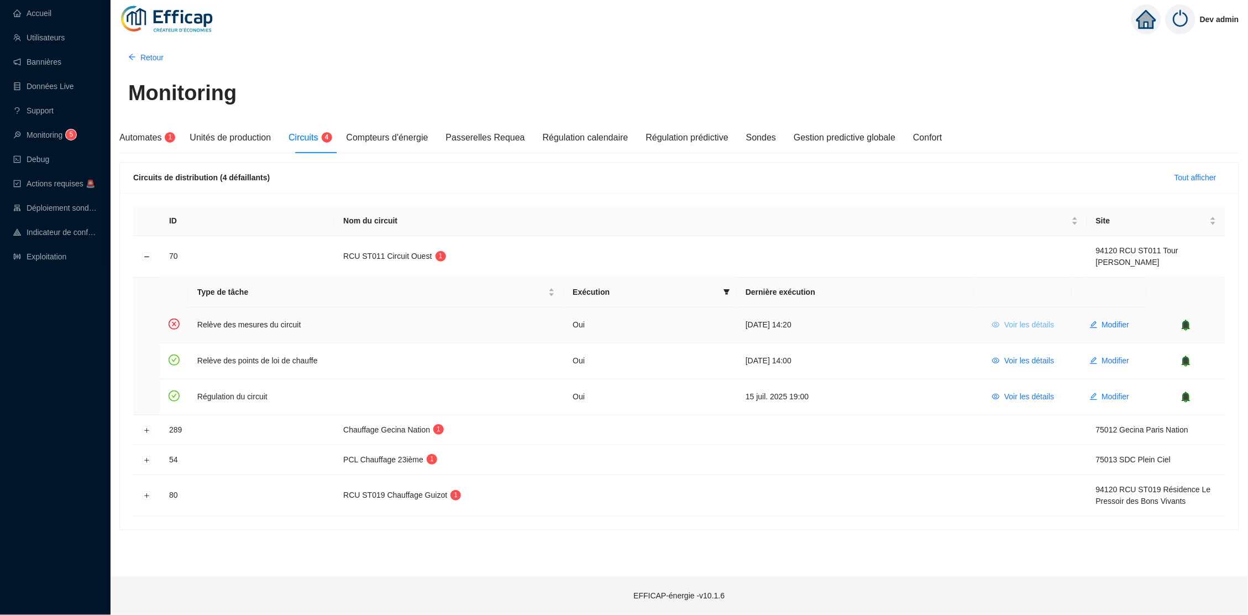
click at [1042, 325] on span "Voir les détails" at bounding box center [1029, 325] width 50 height 12
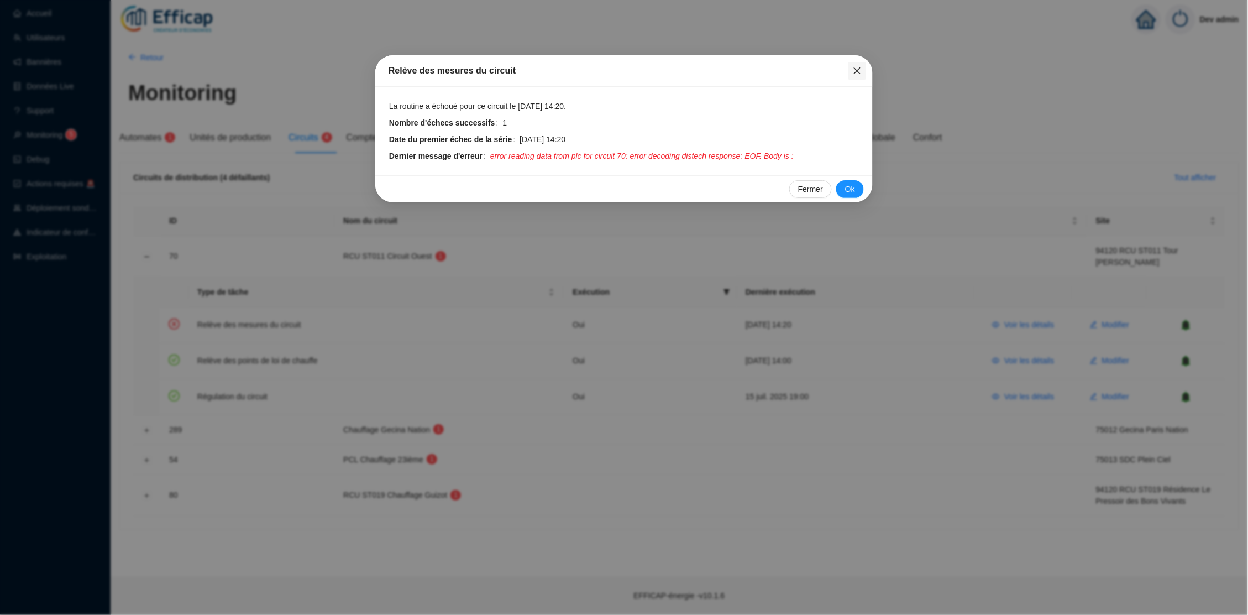
click at [855, 78] on button "Close" at bounding box center [857, 71] width 18 height 18
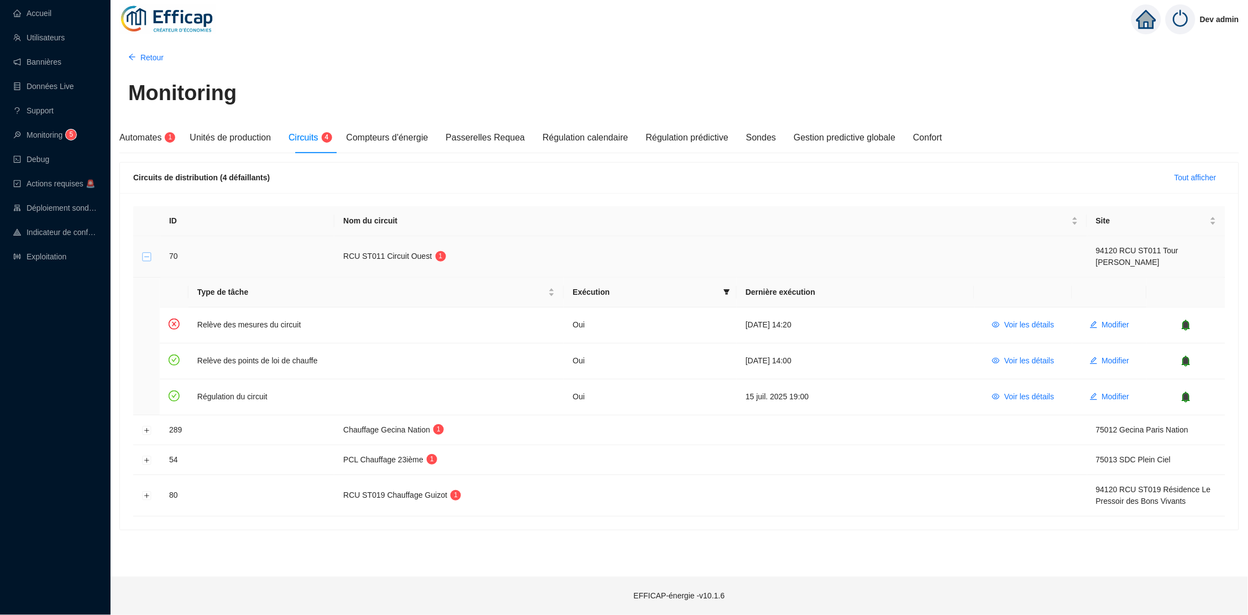
click at [148, 255] on button "Réduire la ligne" at bounding box center [147, 257] width 9 height 9
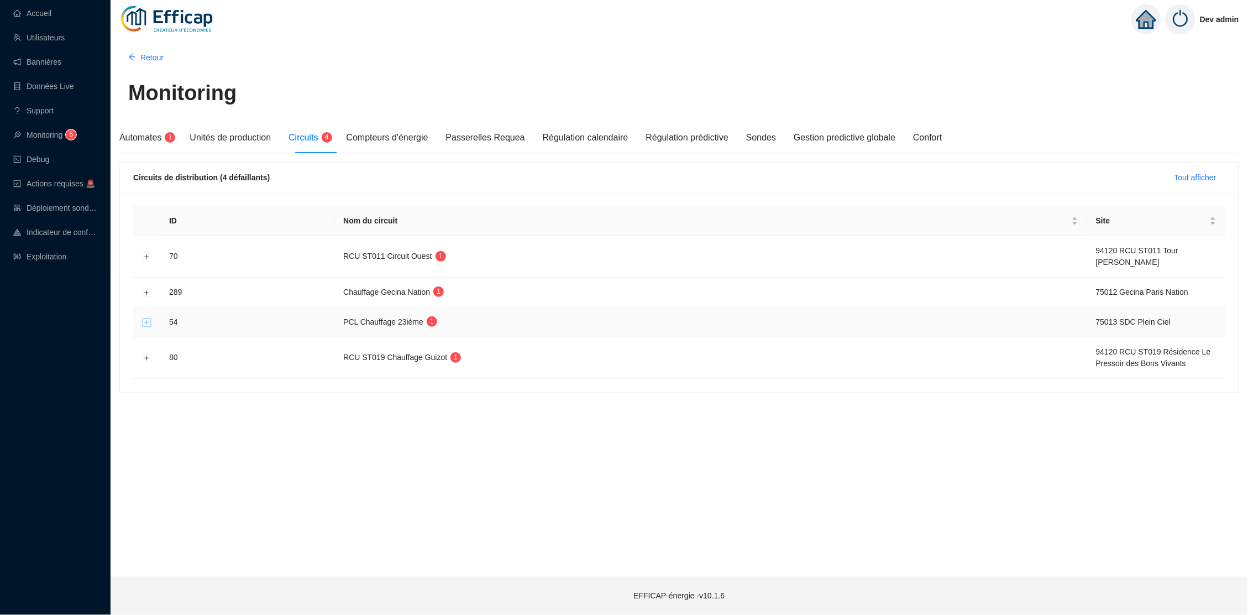
click at [144, 319] on button "Développer la ligne" at bounding box center [147, 322] width 9 height 9
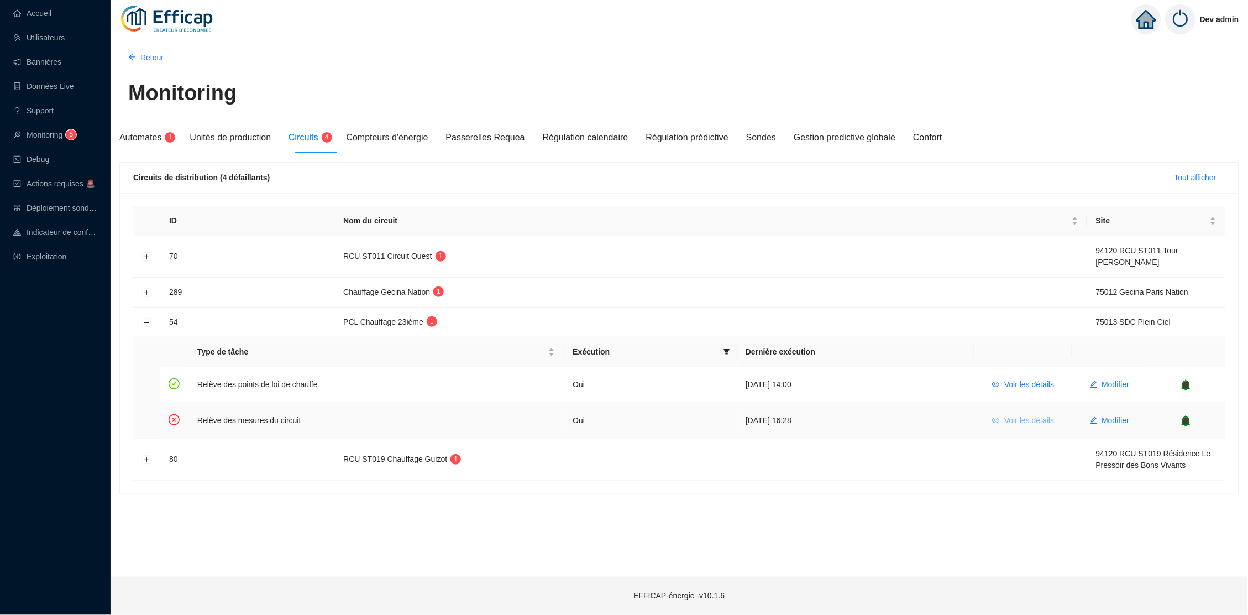
click at [1027, 419] on span "Voir les détails" at bounding box center [1029, 420] width 50 height 12
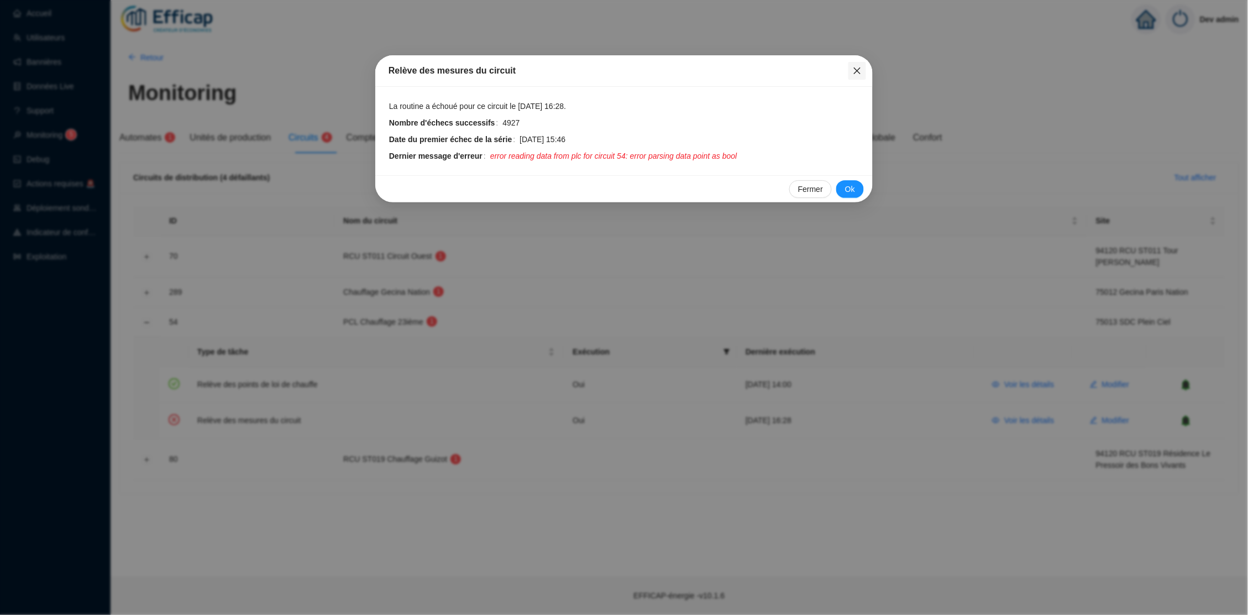
click at [860, 72] on icon "close" at bounding box center [857, 70] width 9 height 9
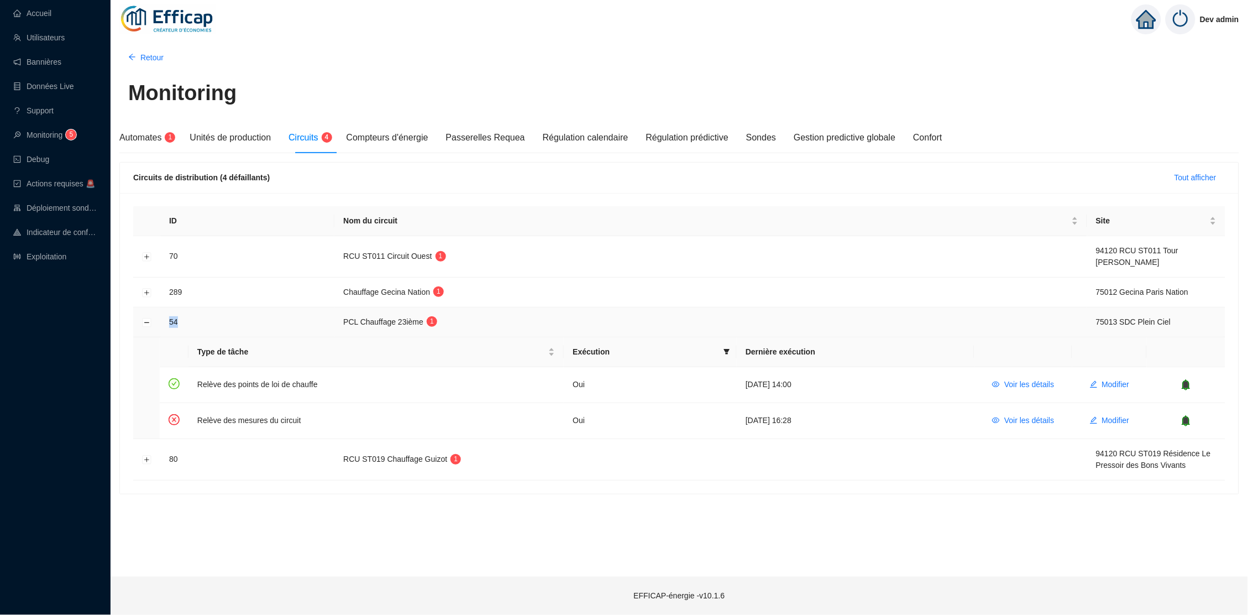
drag, startPoint x: 186, startPoint y: 314, endPoint x: 161, endPoint y: 313, distance: 24.9
click at [161, 313] on td "54" at bounding box center [247, 322] width 174 height 30
click at [51, 18] on link "Accueil" at bounding box center [32, 13] width 38 height 9
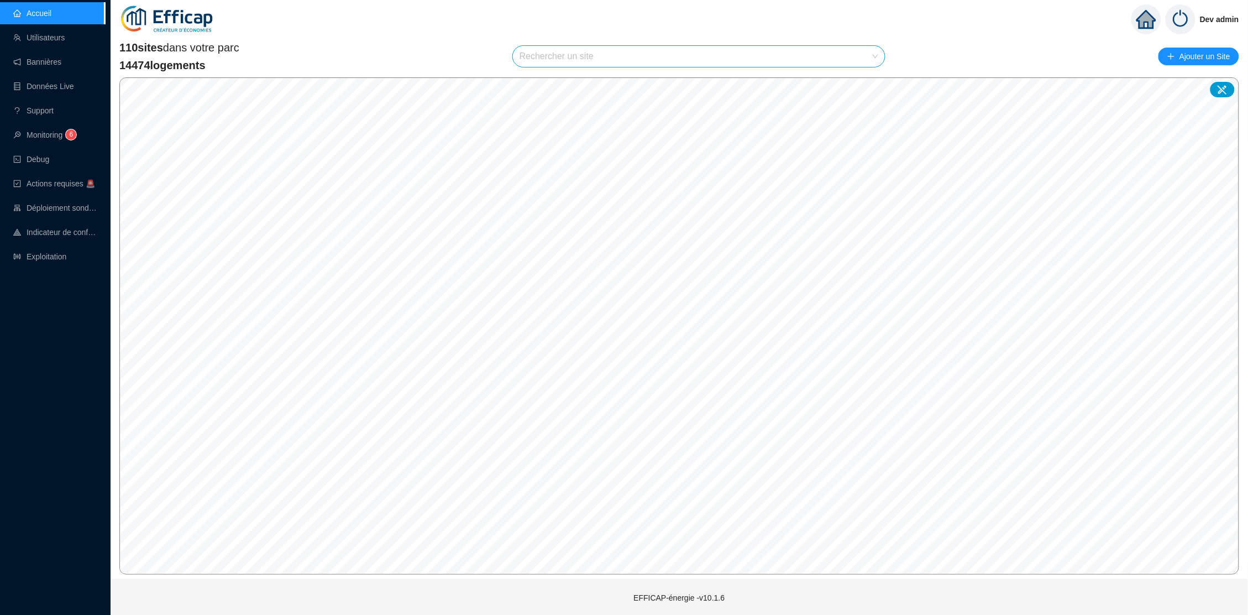
click at [573, 61] on input "search" at bounding box center [693, 56] width 349 height 21
drag, startPoint x: 573, startPoint y: 61, endPoint x: 863, endPoint y: 72, distance: 290.4
click at [863, 72] on div "Aucune donnée Aucune donnée" at bounding box center [700, 96] width 367 height 50
click at [844, 50] on input "méridienne" at bounding box center [693, 56] width 349 height 21
click at [812, 59] on input "méridienne" at bounding box center [693, 56] width 349 height 21
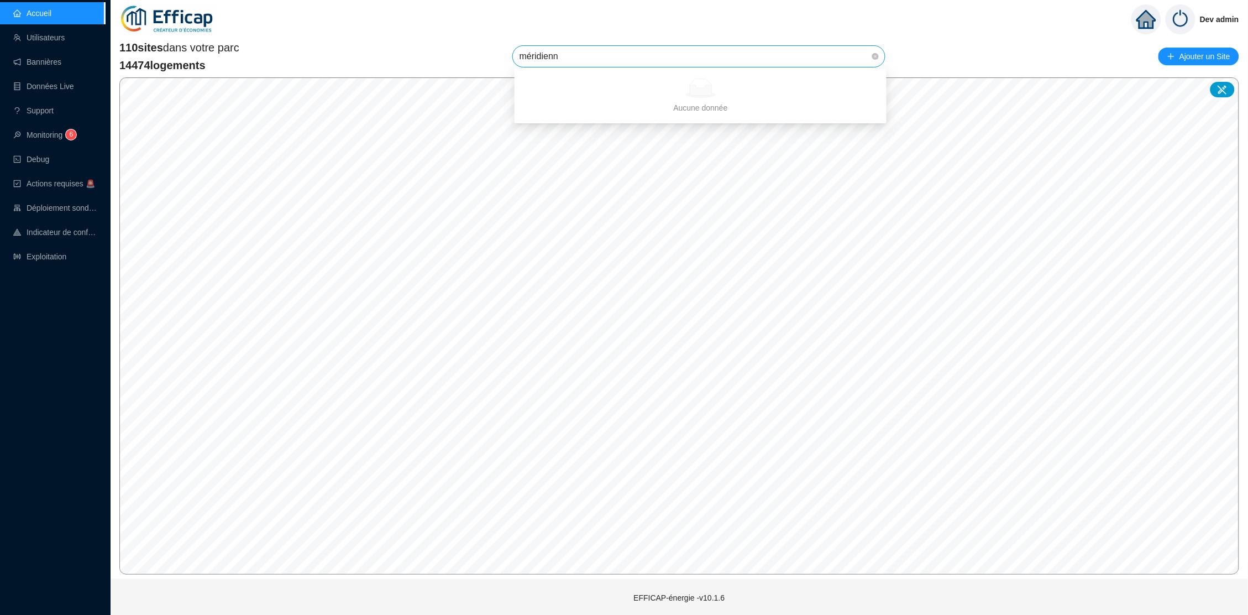
type input "méridien"
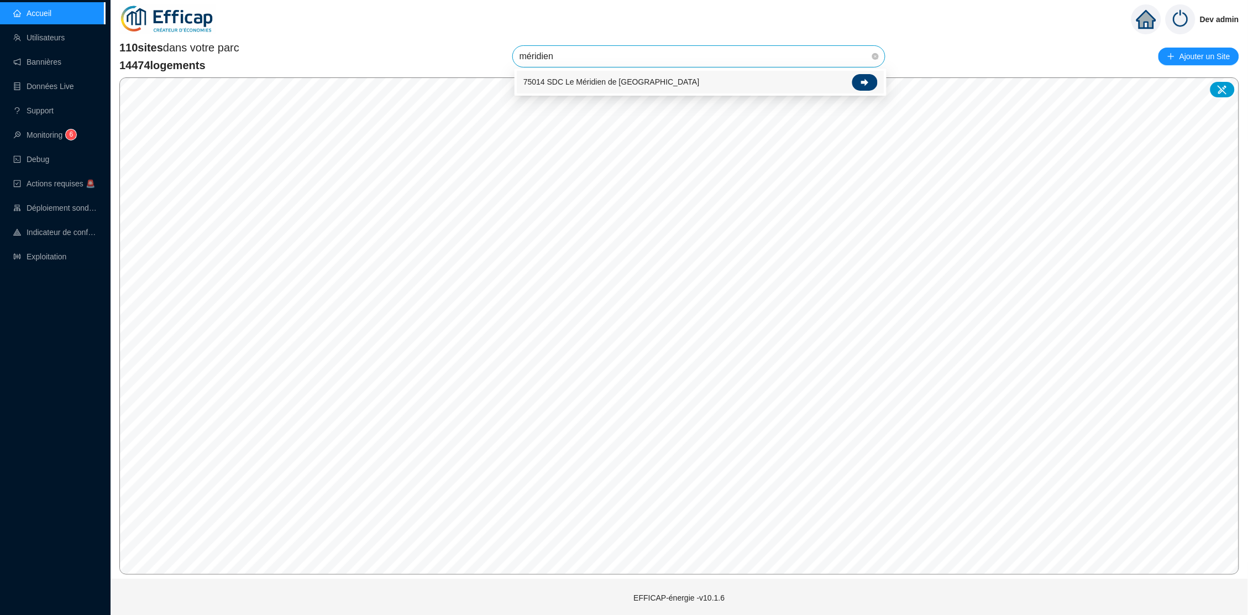
click at [861, 81] on icon at bounding box center [865, 82] width 8 height 8
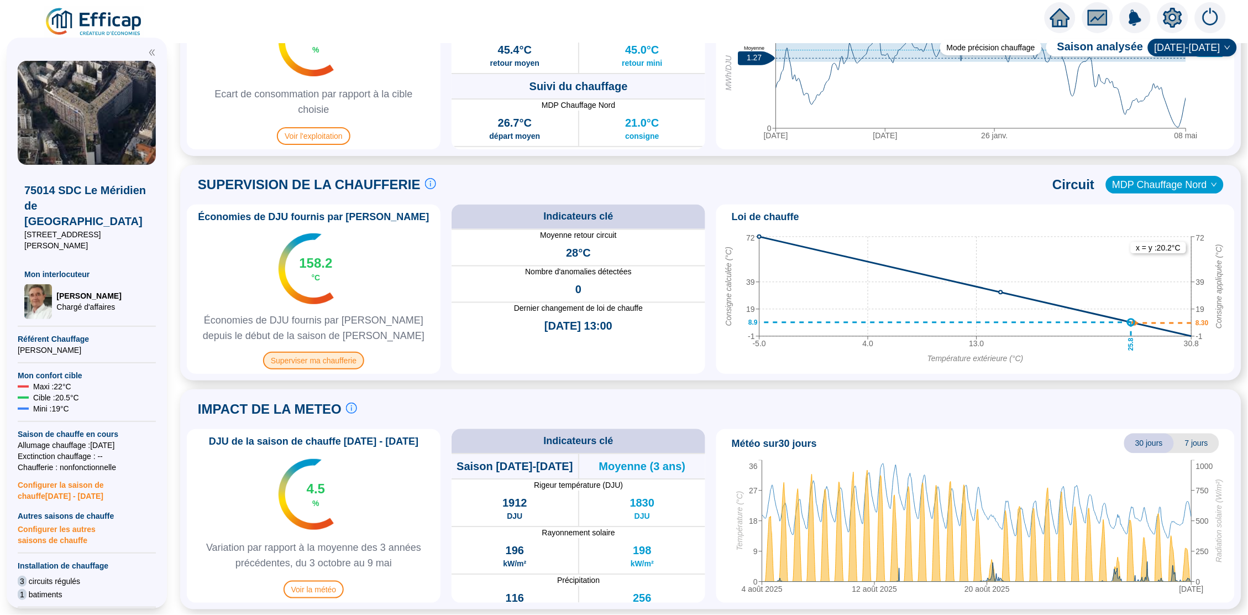
click at [297, 358] on span "Superviser ma chaufferie" at bounding box center [313, 360] width 101 height 18
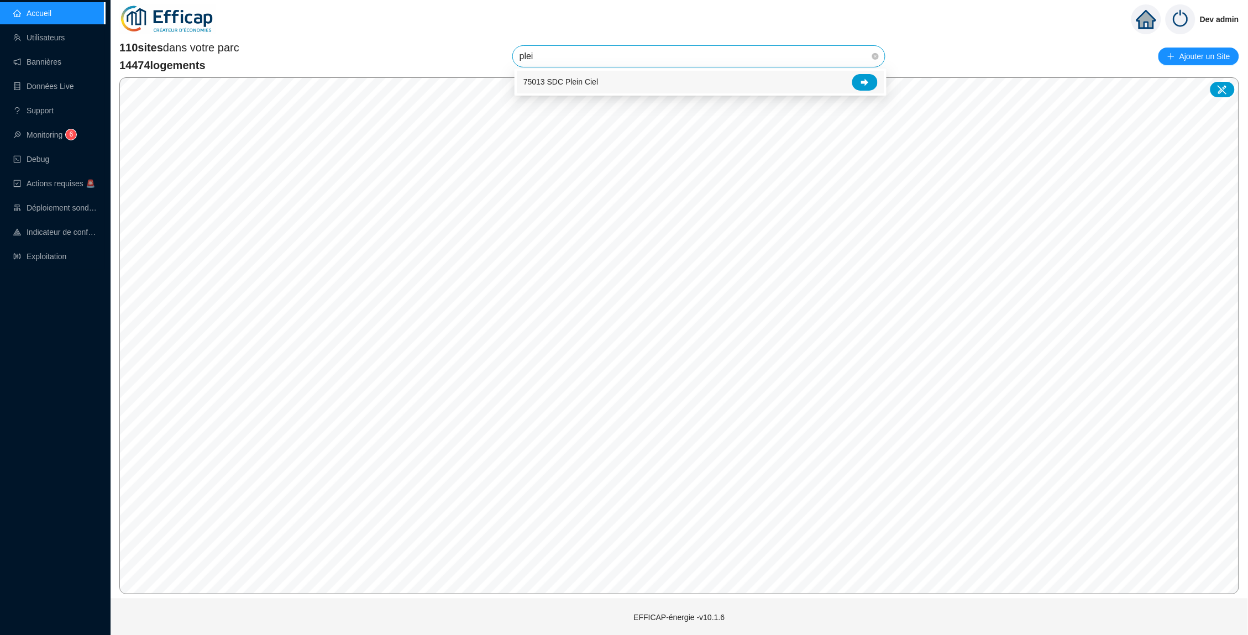
type input "plein"
click at [873, 83] on div at bounding box center [864, 82] width 25 height 17
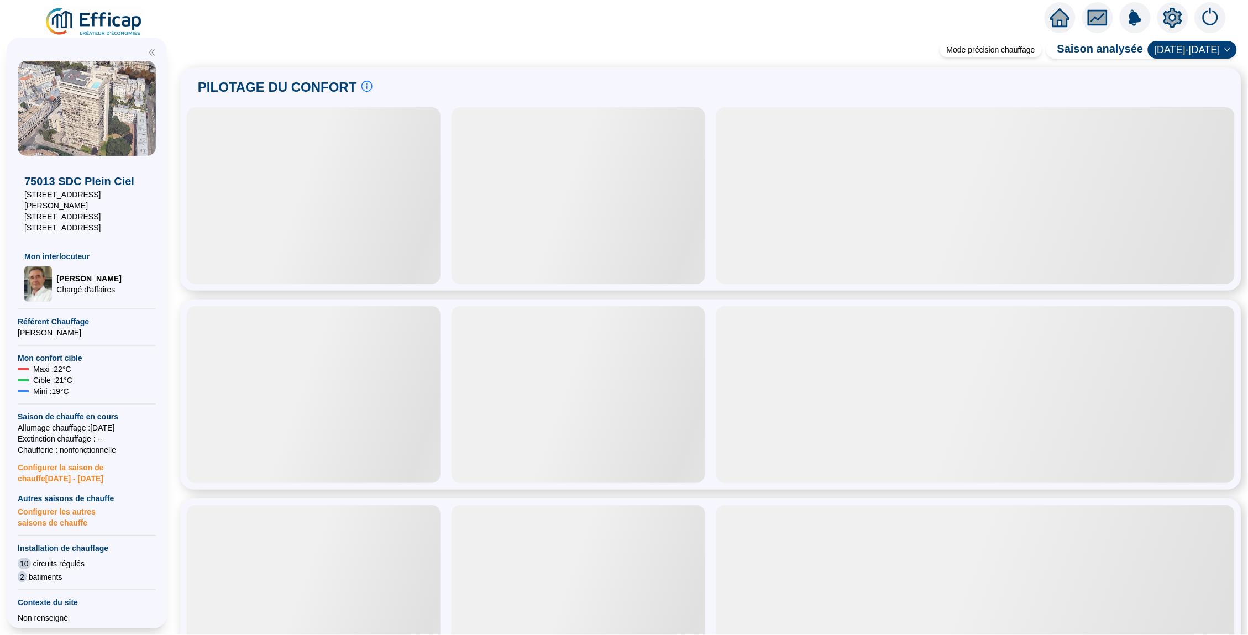
click at [1170, 15] on icon "setting" at bounding box center [1173, 18] width 8 height 8
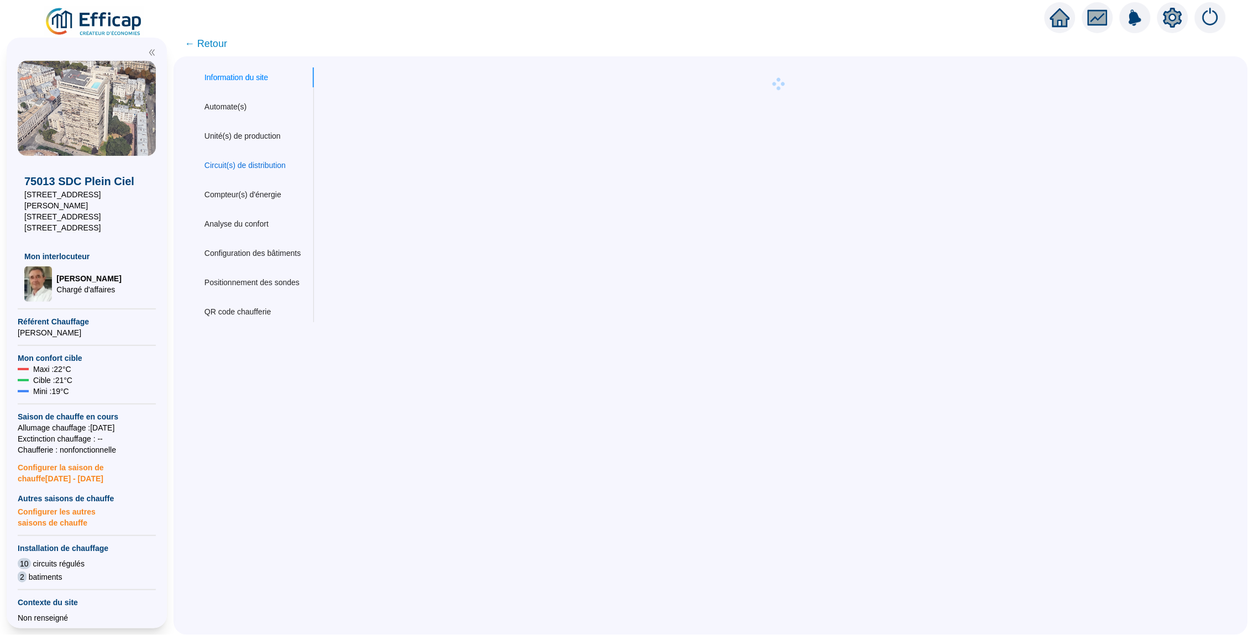
click at [267, 166] on div "Circuit(s) de distribution" at bounding box center [244, 166] width 81 height 12
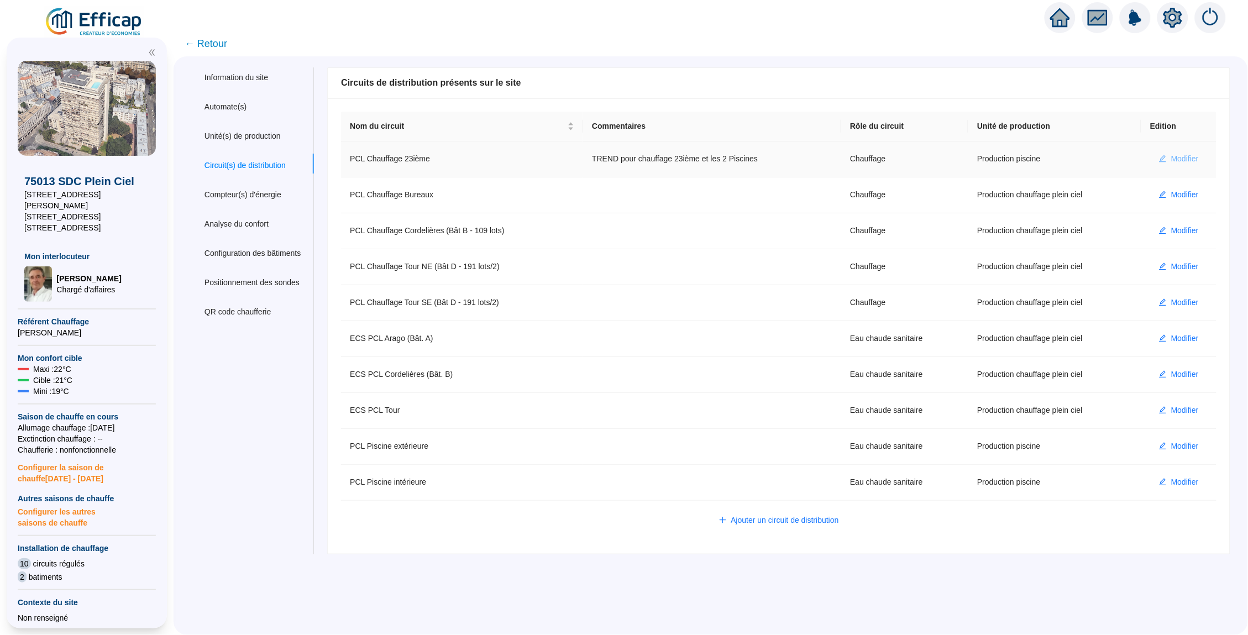
click at [1176, 157] on span "Modifier" at bounding box center [1185, 159] width 28 height 12
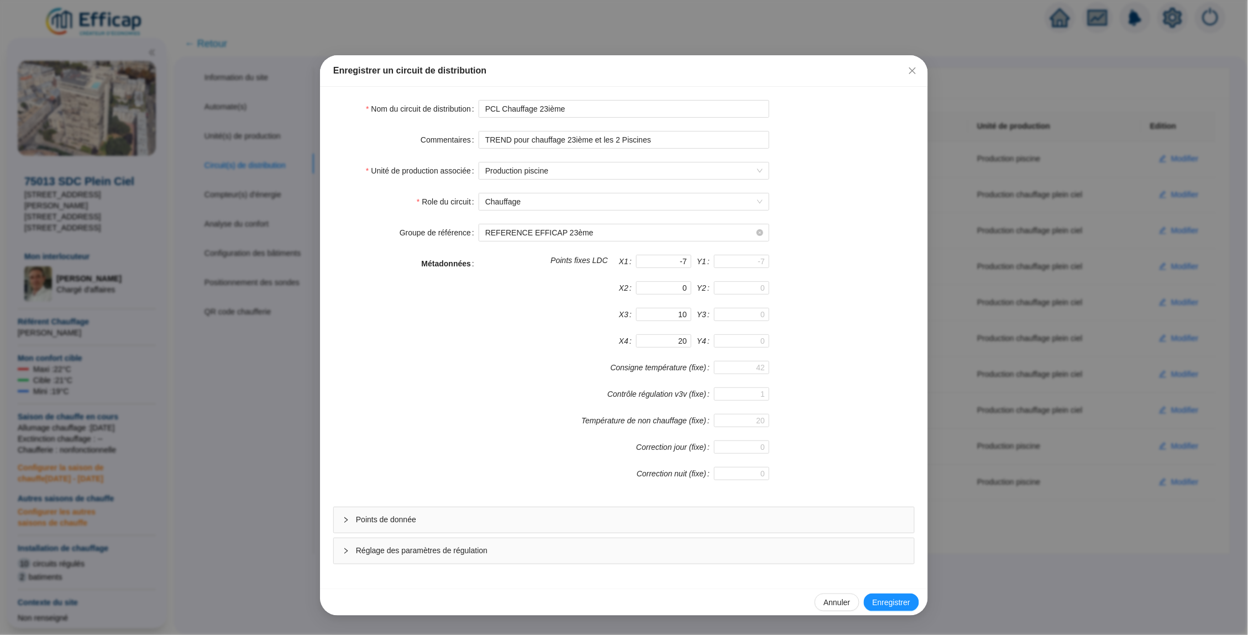
click at [469, 514] on div "Points de donnée" at bounding box center [624, 519] width 580 height 25
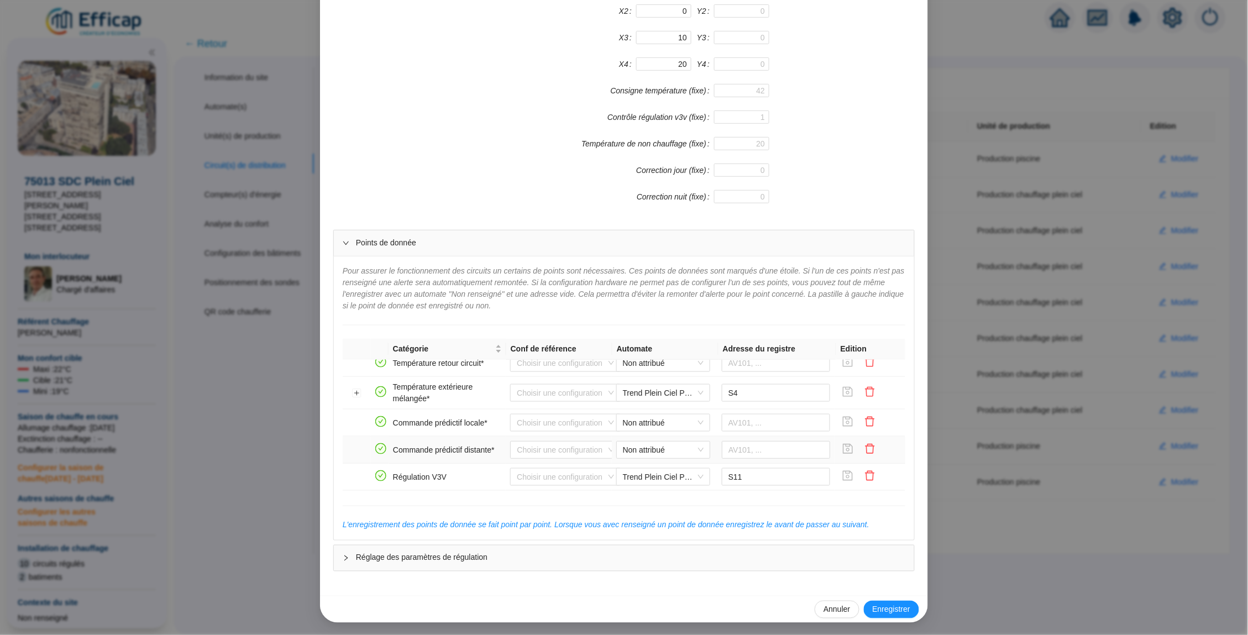
scroll to position [233, 0]
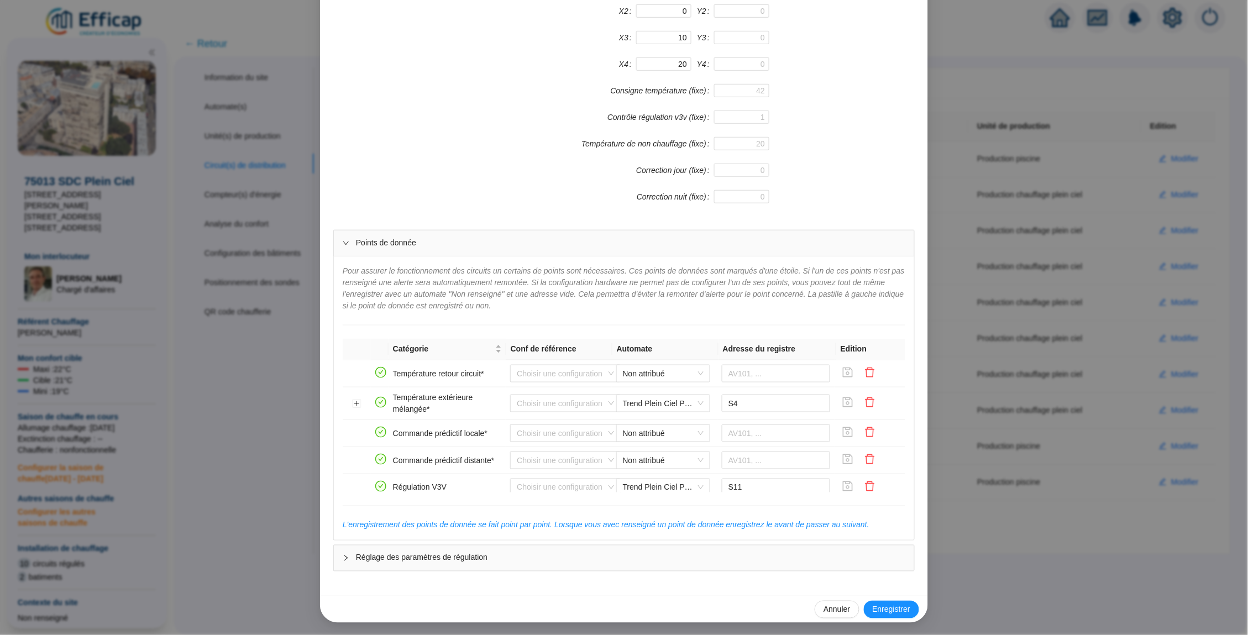
click at [1062, 228] on div "Enregistrer un circuit de distribution Nom du circuit de distribution PCL Chauf…" at bounding box center [624, 317] width 1248 height 635
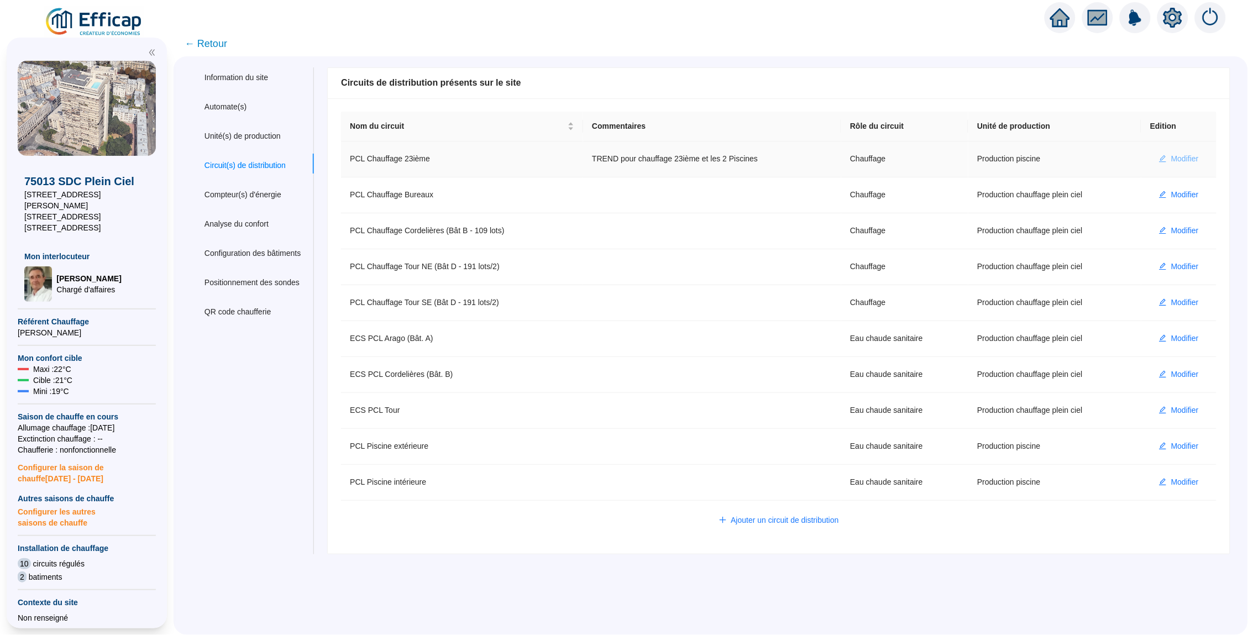
click at [1171, 155] on span "Modifier" at bounding box center [1185, 159] width 28 height 12
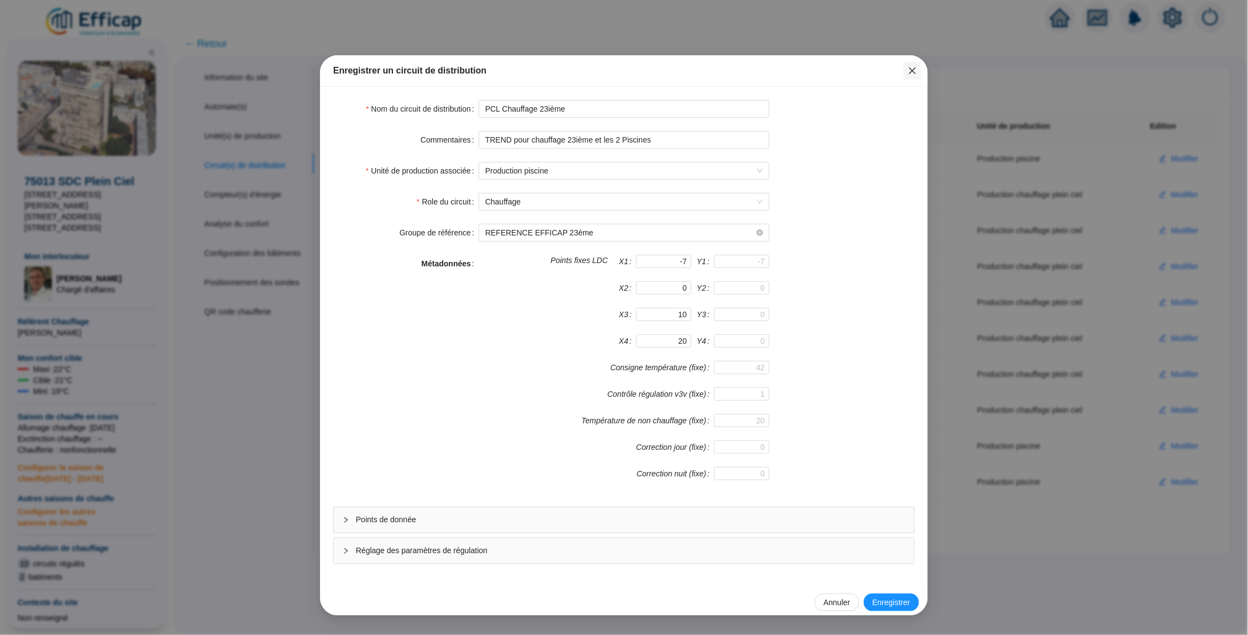
click at [909, 69] on icon "close" at bounding box center [912, 70] width 9 height 9
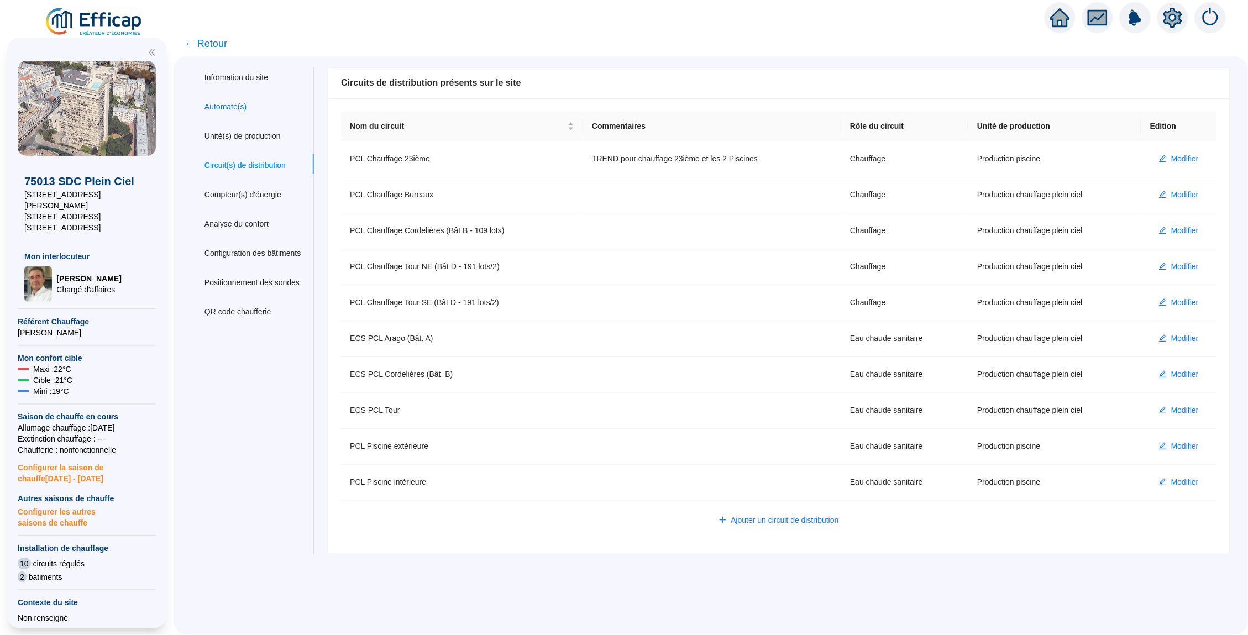
click at [209, 104] on div "Automate(s)" at bounding box center [225, 107] width 42 height 12
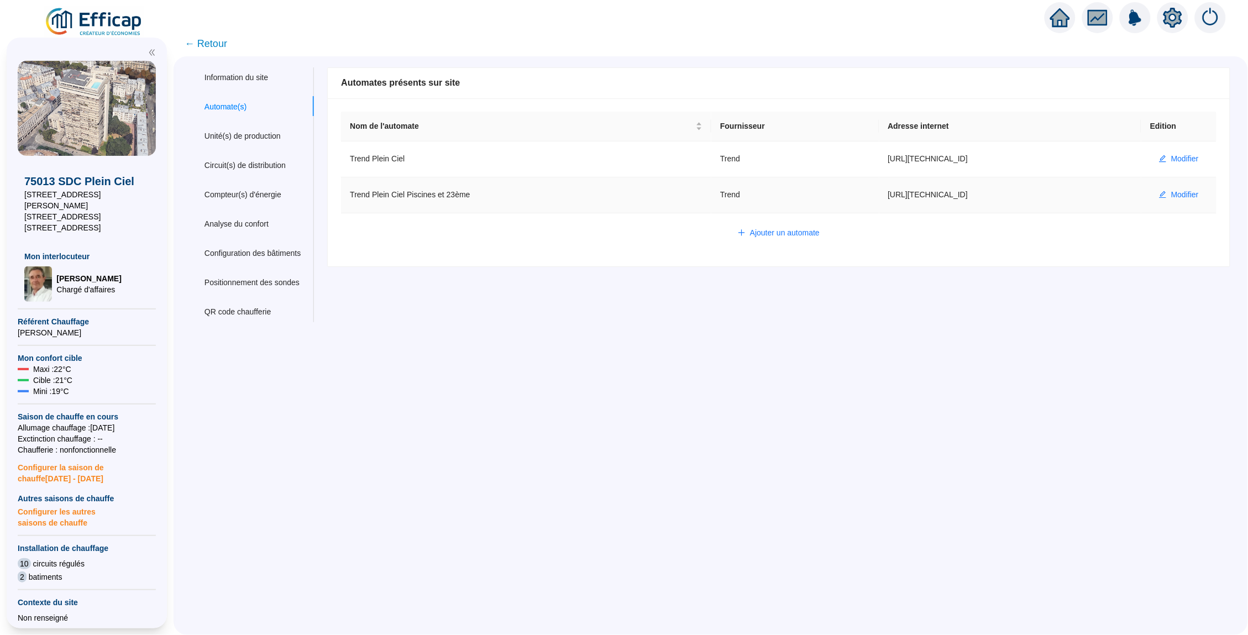
drag, startPoint x: 979, startPoint y: 196, endPoint x: 871, endPoint y: 192, distance: 107.3
click at [879, 192] on td "http://80.15.106.194:5001" at bounding box center [1010, 195] width 262 height 36
copy td "http://80.15.106.194:5001"
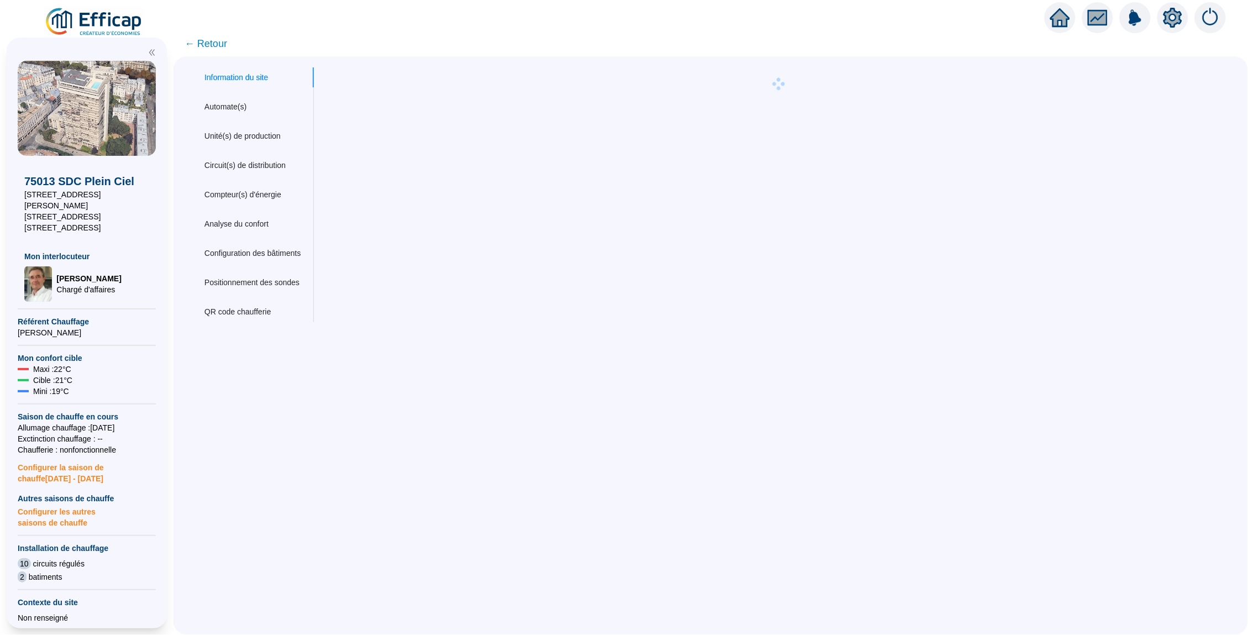
click at [217, 50] on span "← Retour" at bounding box center [206, 43] width 43 height 15
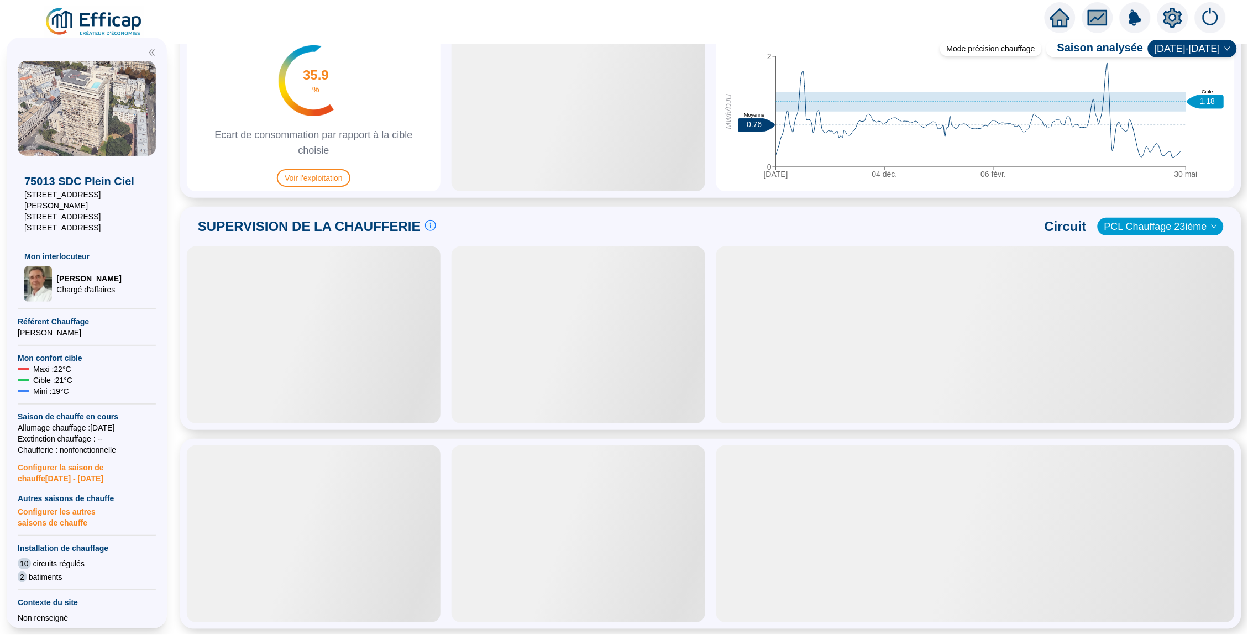
scroll to position [586, 0]
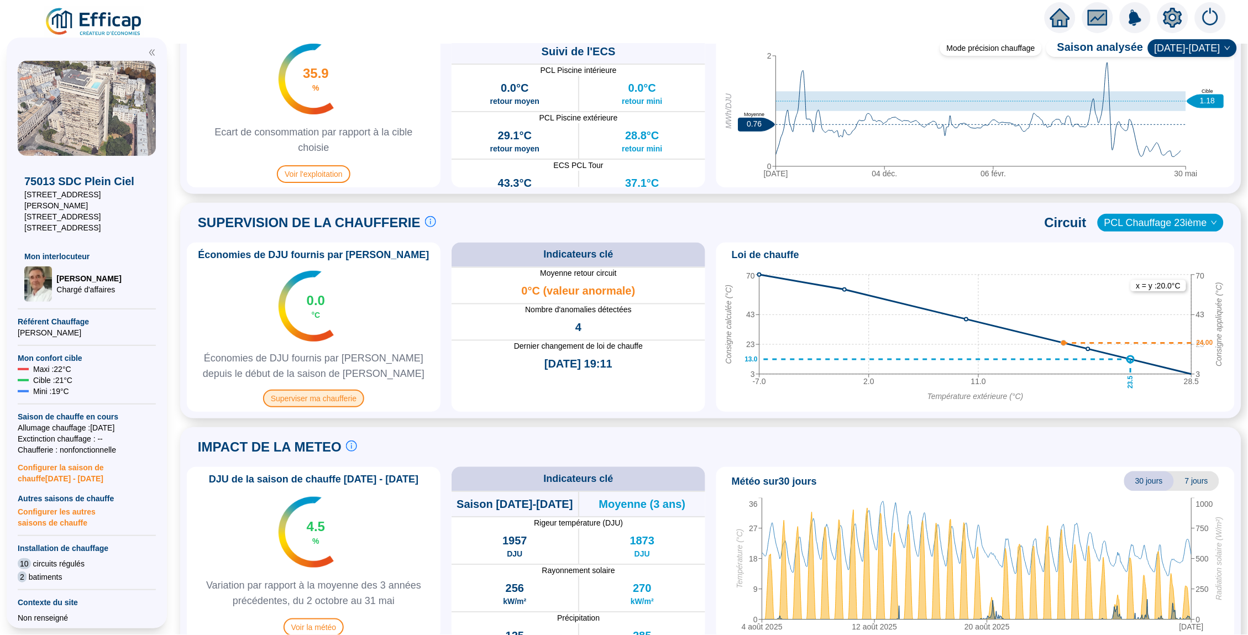
click at [300, 401] on span "Superviser ma chaufferie" at bounding box center [313, 399] width 101 height 18
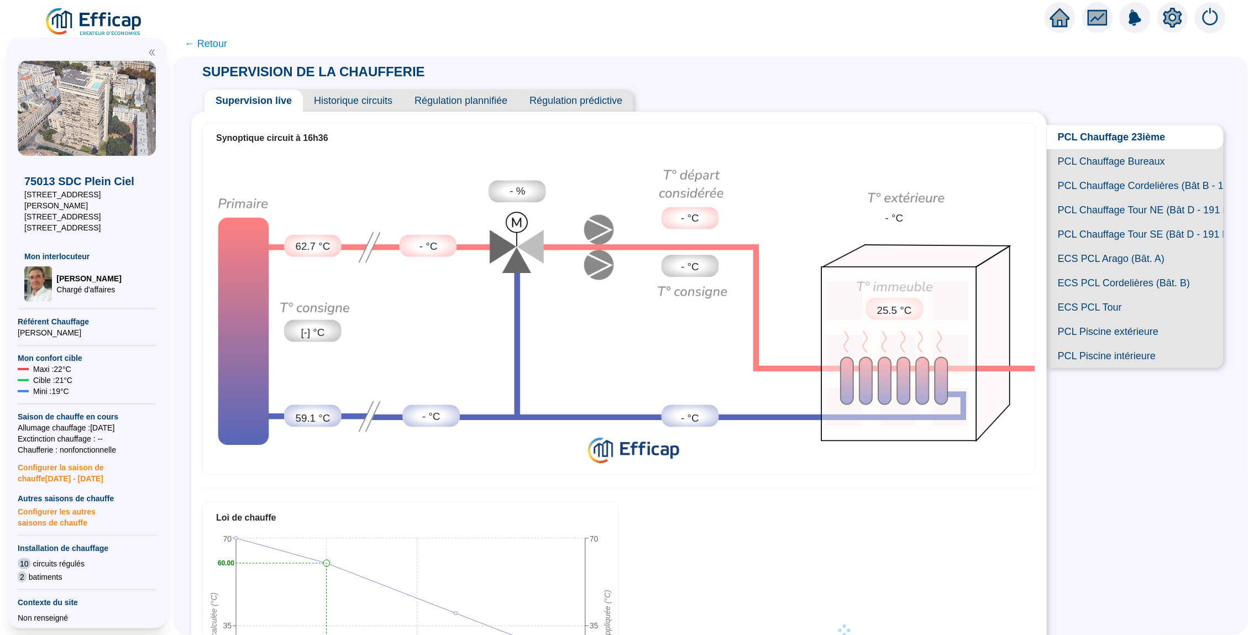
click at [346, 100] on span "Historique circuits" at bounding box center [353, 101] width 101 height 22
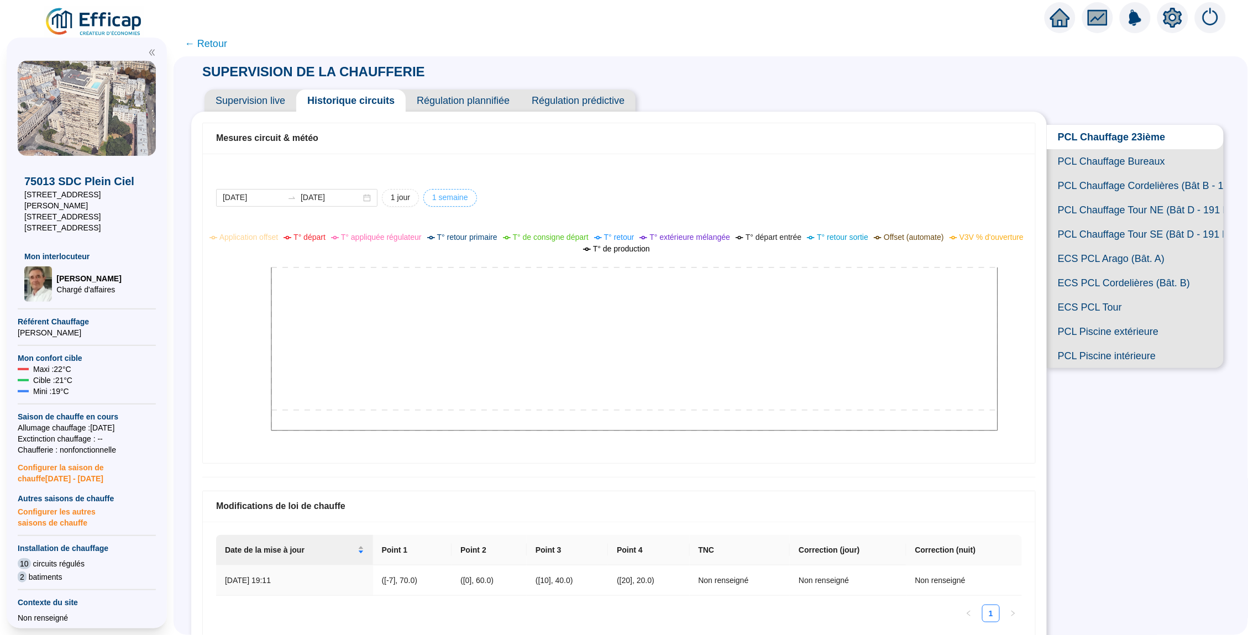
click at [410, 196] on span "1 semaine" at bounding box center [400, 198] width 19 height 12
click at [270, 203] on input "2025-08-27" at bounding box center [253, 198] width 60 height 12
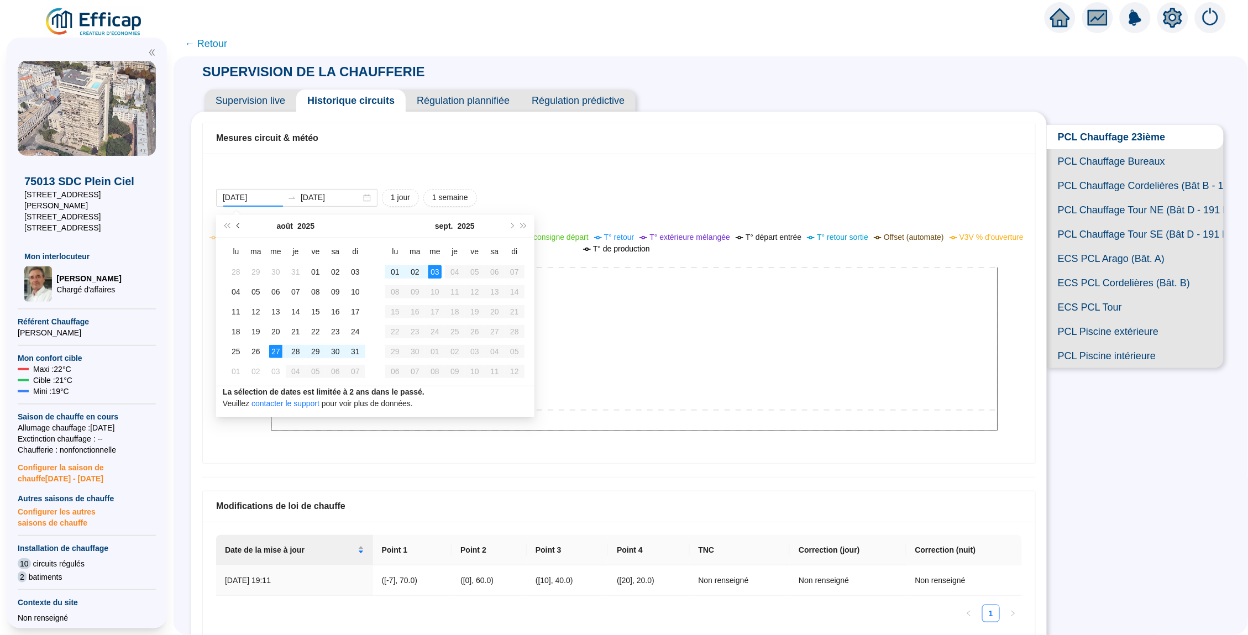
click at [240, 227] on button "Mois précédent (PageUp)" at bounding box center [239, 226] width 12 height 22
type input "2025-04-01"
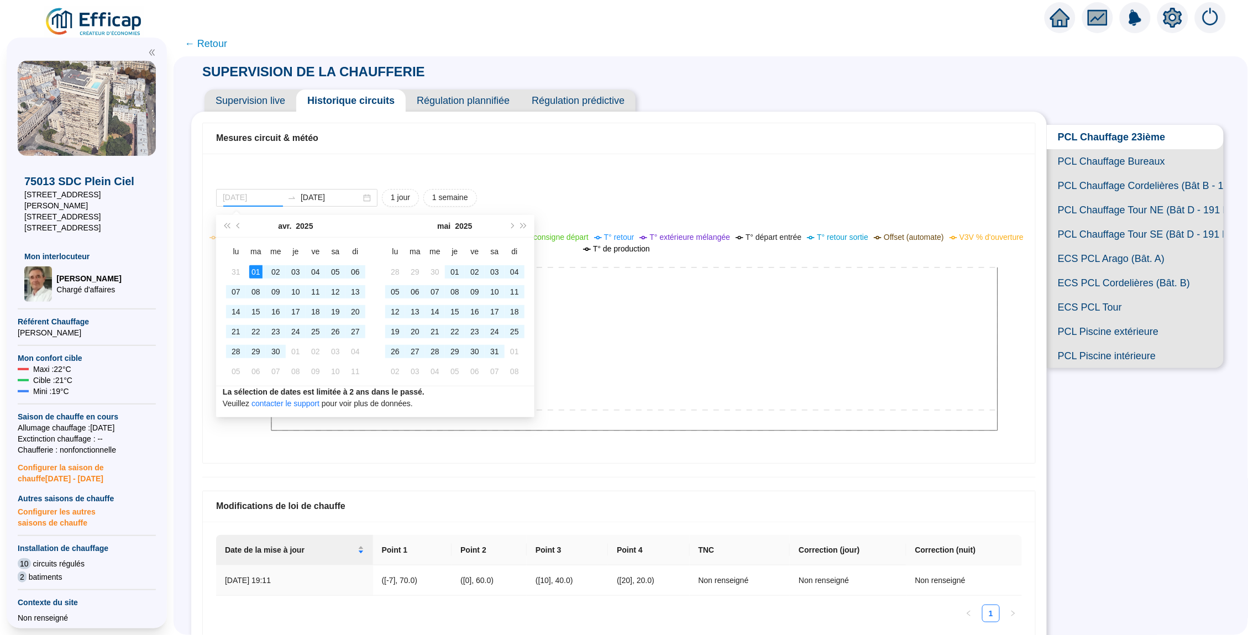
click at [251, 277] on div "01" at bounding box center [255, 271] width 13 height 13
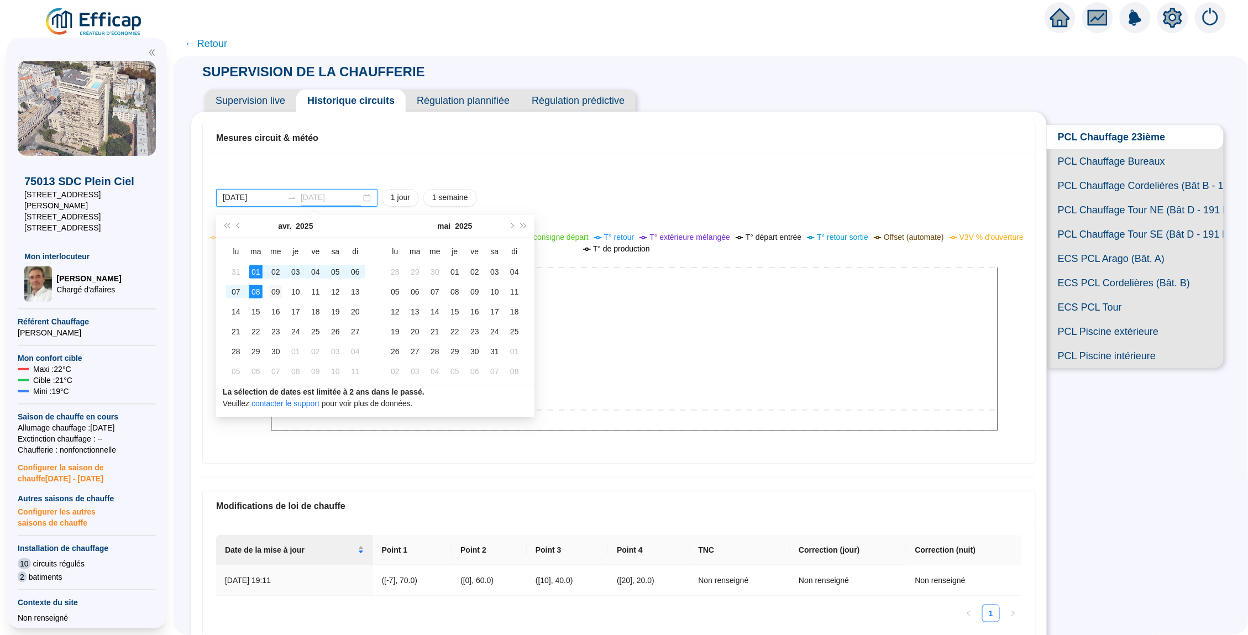
type input "2025-04-09"
click at [276, 288] on div "09" at bounding box center [275, 291] width 13 height 13
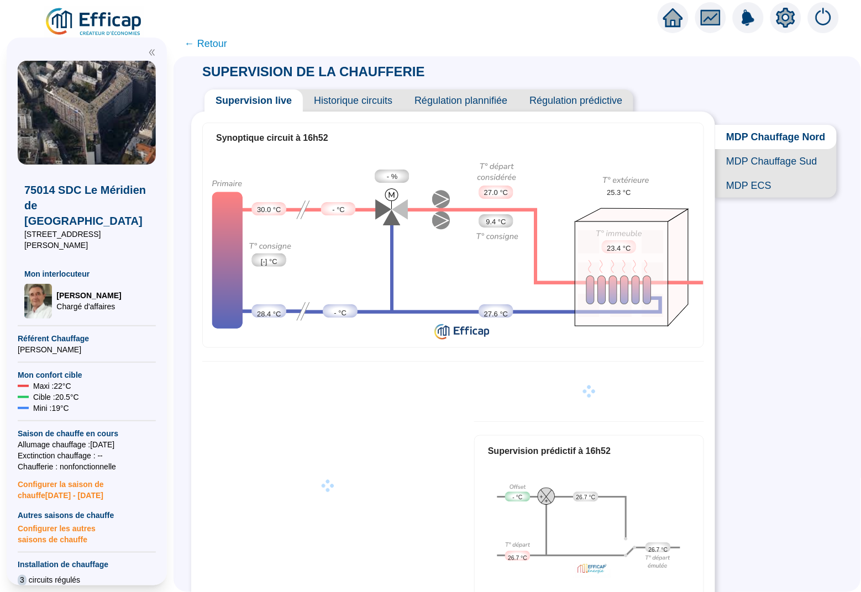
click at [749, 316] on div "SUPERVISION DE LA CHAUFFERIE Supervision live Historique circuits Régulation pl…" at bounding box center [517, 324] width 687 height 536
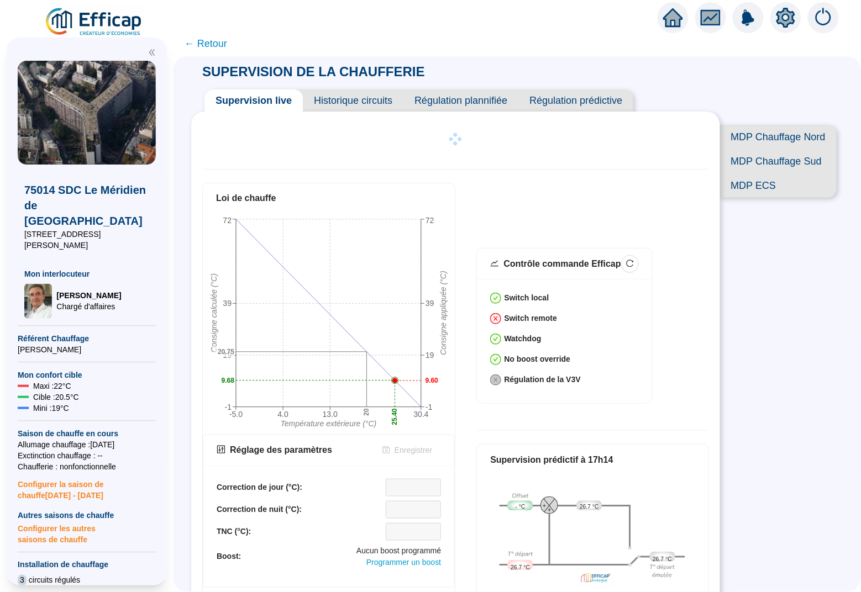
click at [199, 47] on span "← Retour" at bounding box center [206, 43] width 43 height 15
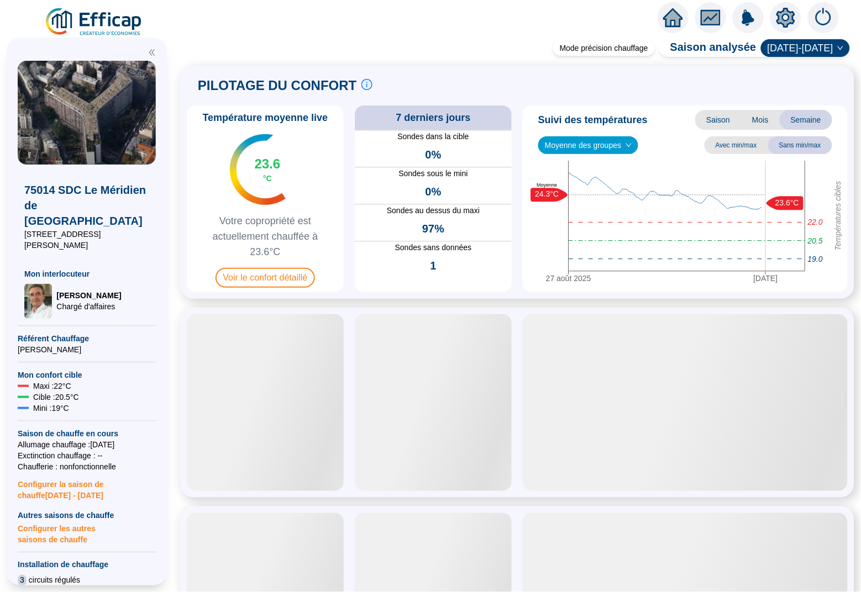
click at [717, 119] on span "Saison" at bounding box center [718, 120] width 46 height 20
